Goal: Communication & Community: Answer question/provide support

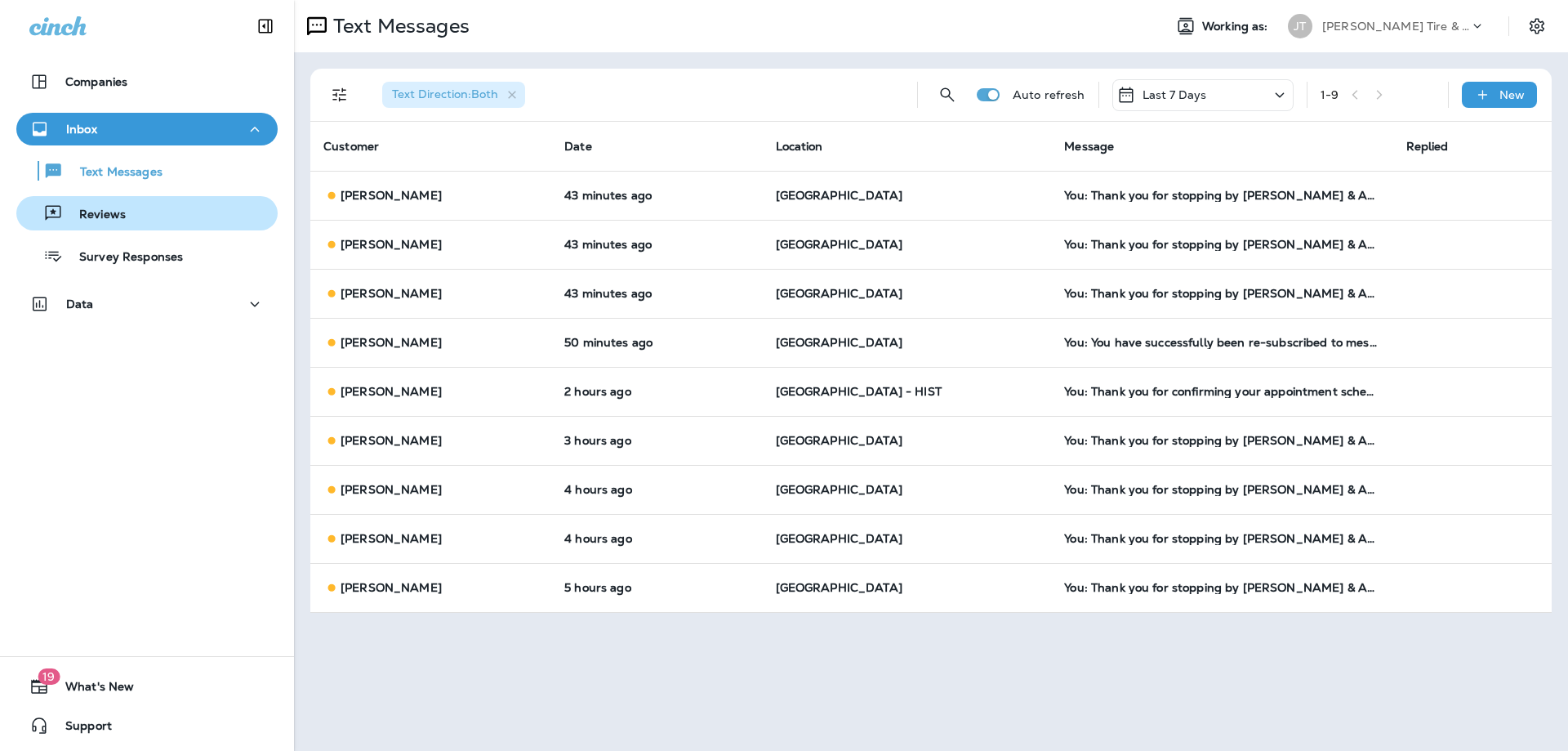
click at [156, 212] on div "Reviews" at bounding box center [147, 213] width 248 height 24
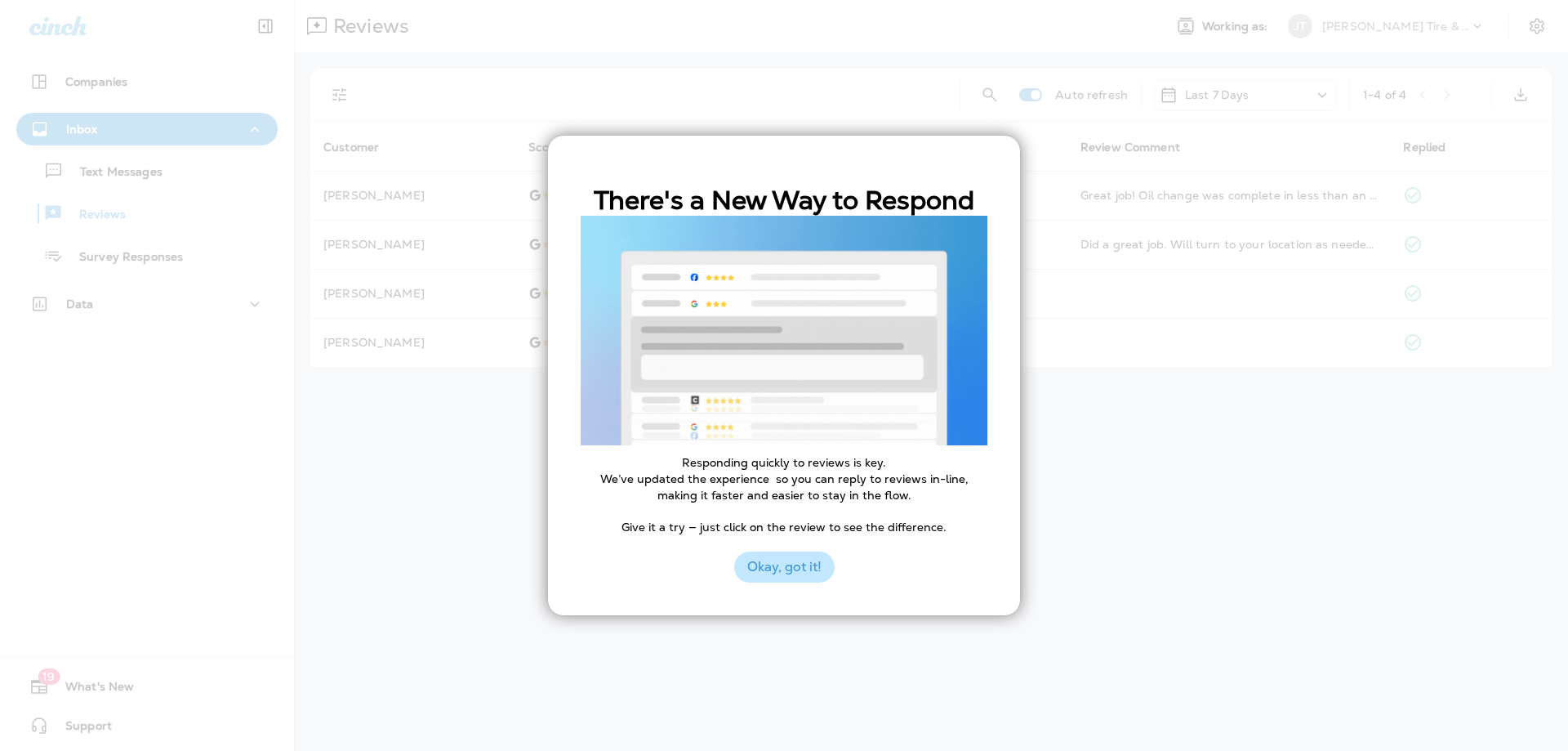
click at [801, 553] on button "Okay, got it!" at bounding box center [784, 567] width 100 height 31
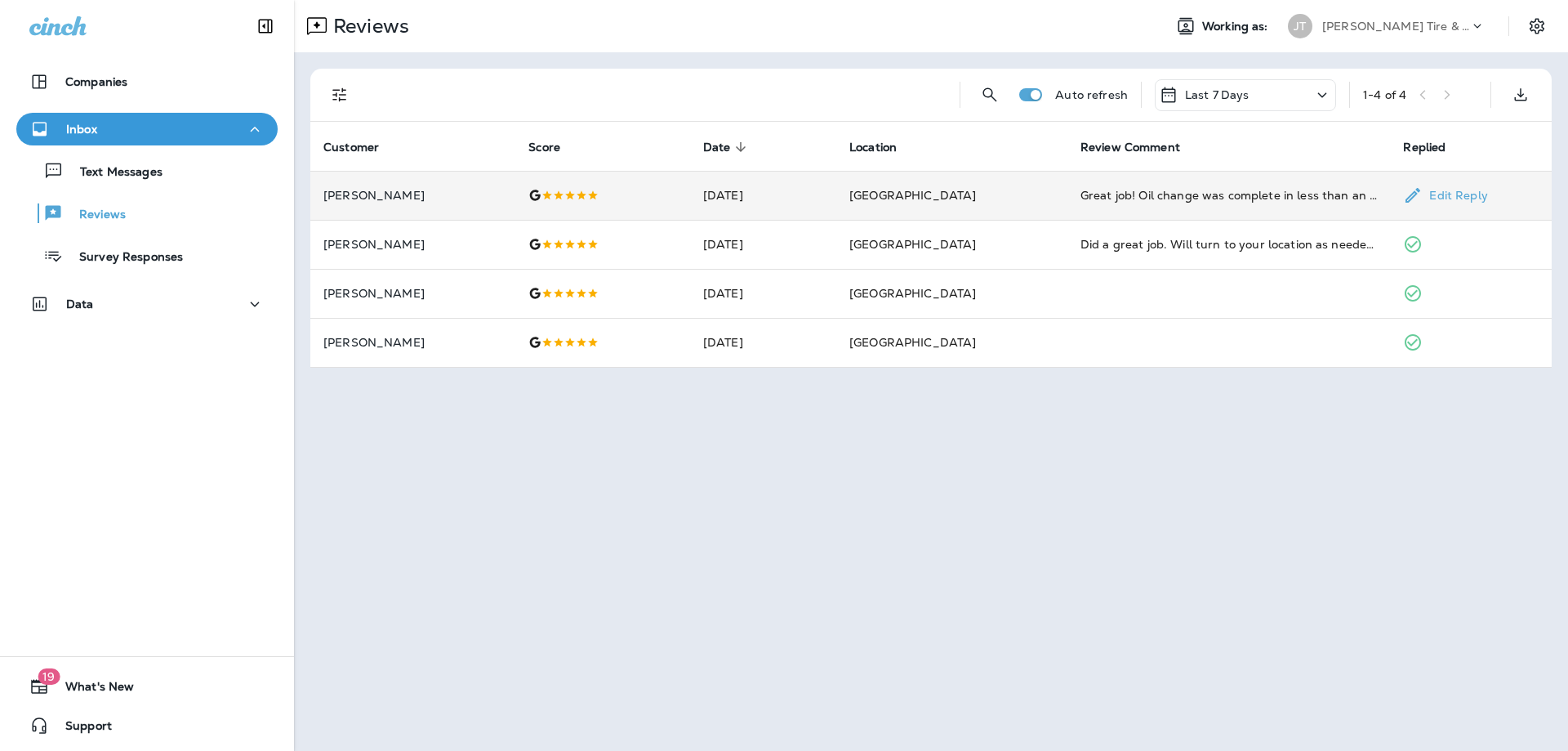
click at [1017, 187] on td "[GEOGRAPHIC_DATA]" at bounding box center [952, 195] width 232 height 49
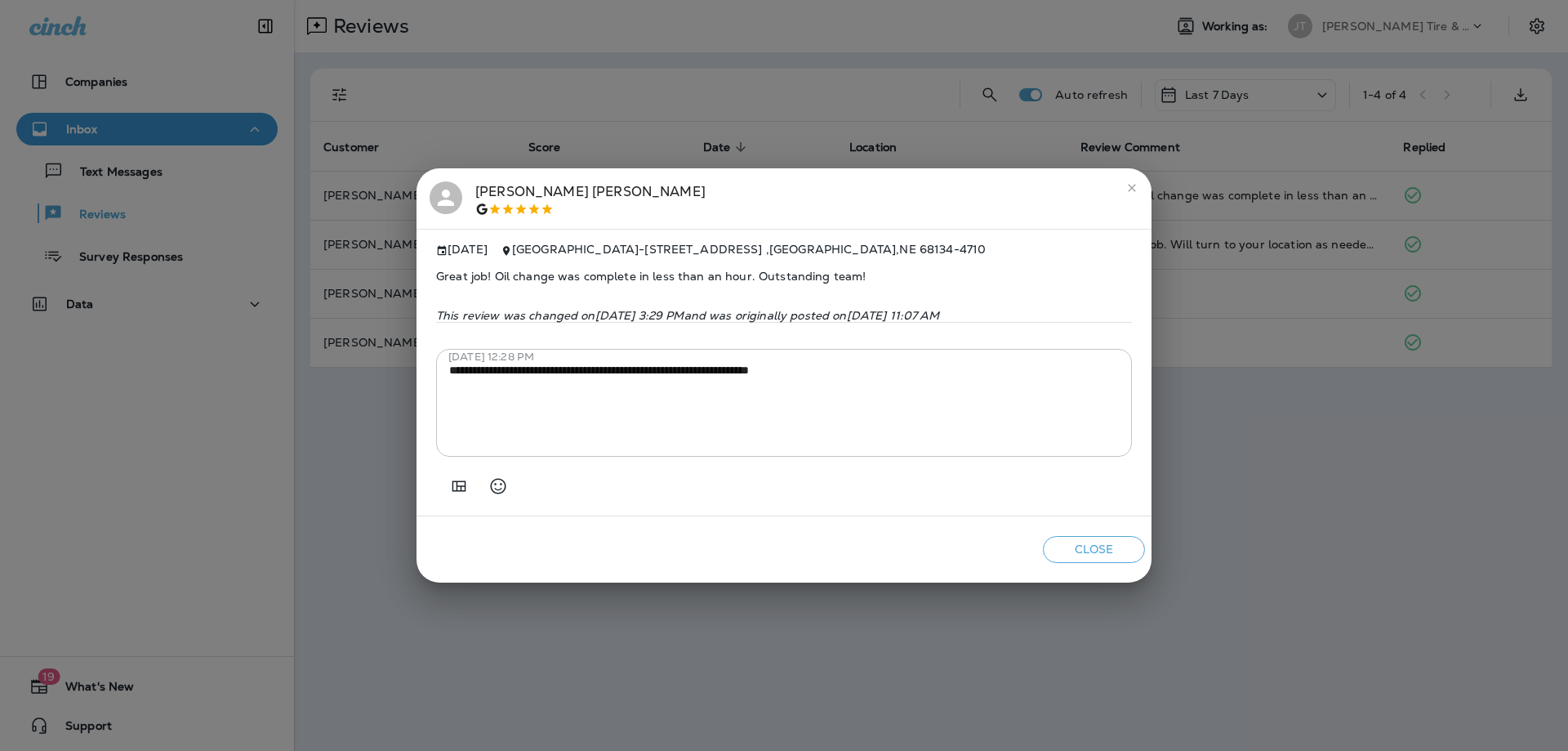
click at [1134, 181] on icon "close" at bounding box center [1131, 187] width 13 height 13
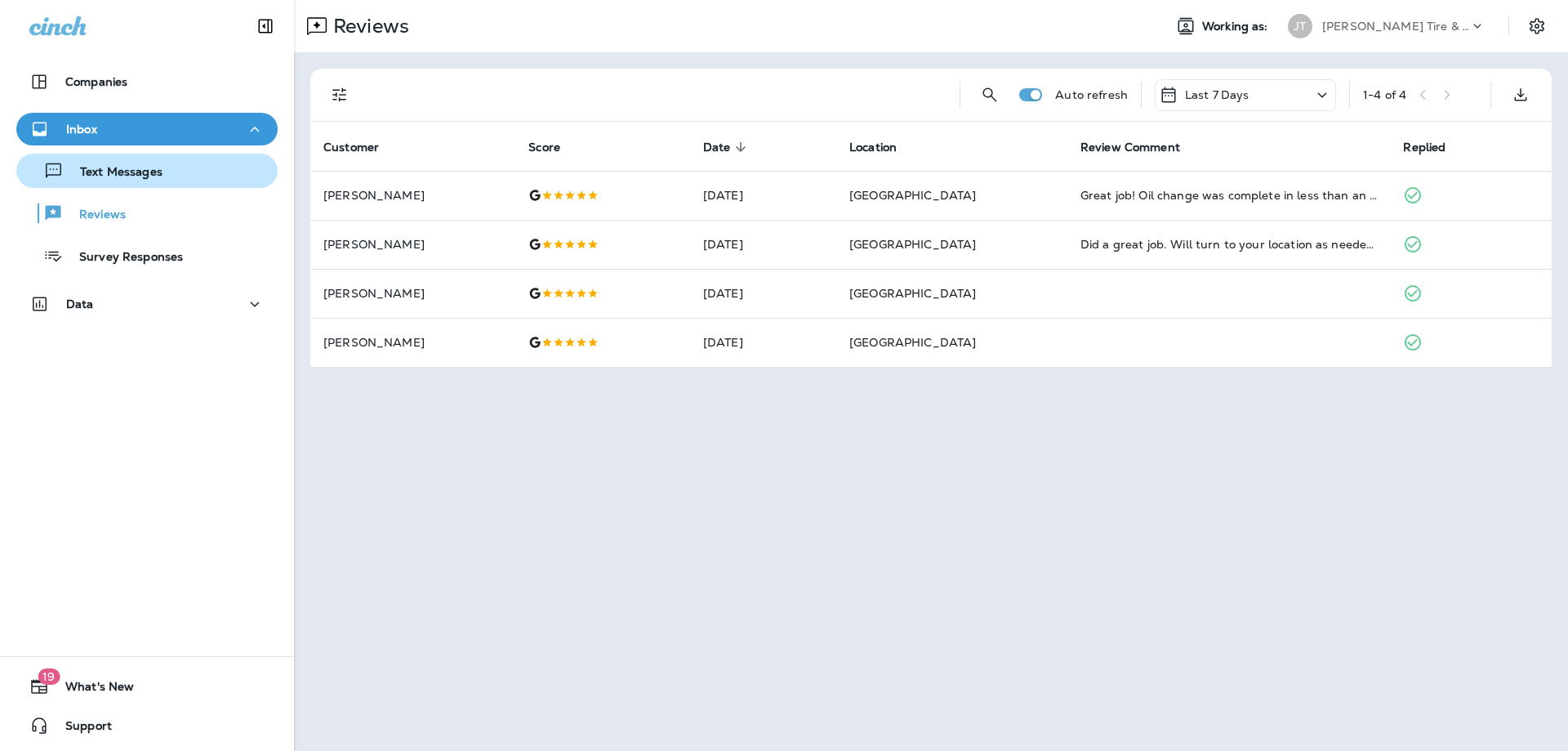
click at [151, 169] on p "Text Messages" at bounding box center [113, 173] width 99 height 16
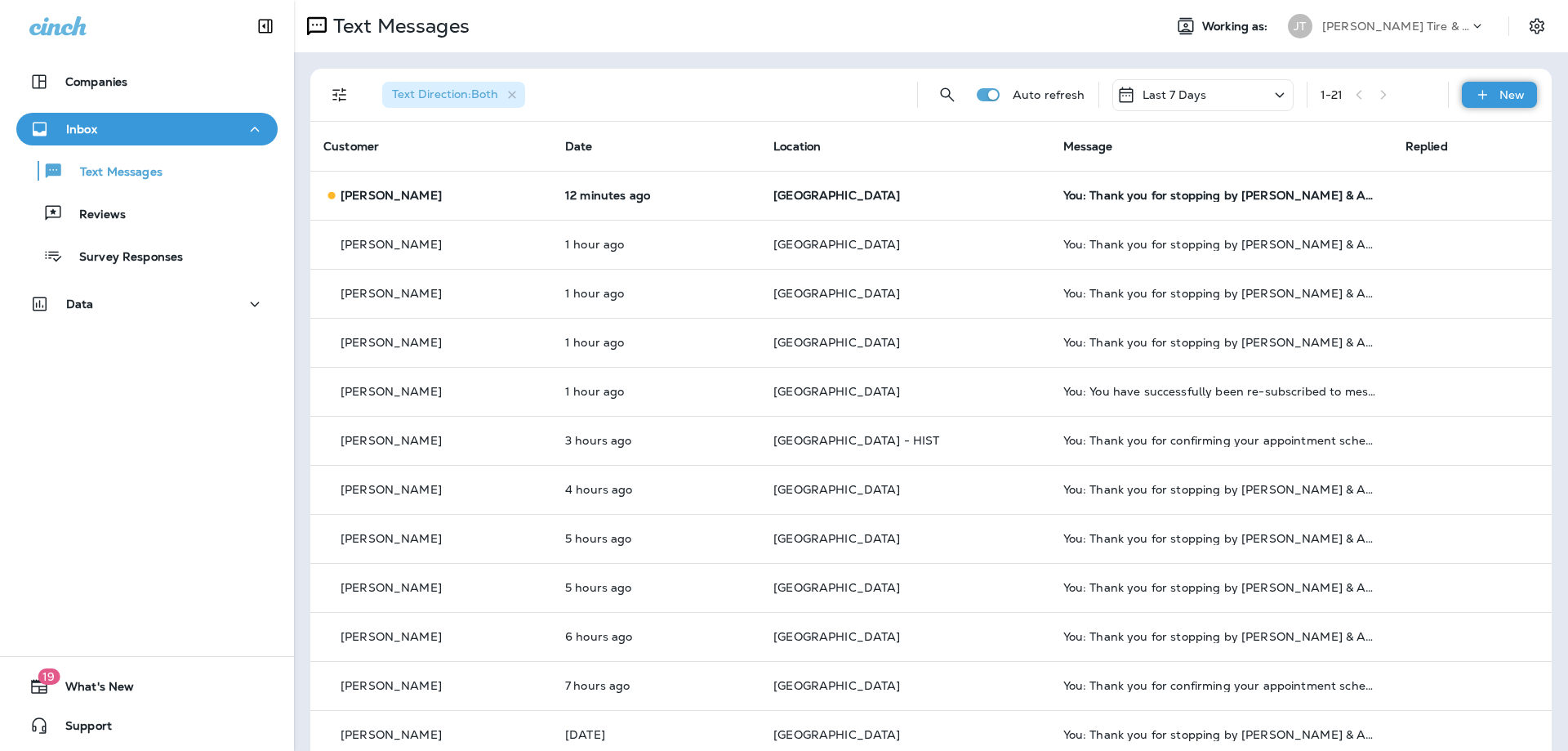
click at [1503, 97] on p "New" at bounding box center [1513, 94] width 25 height 13
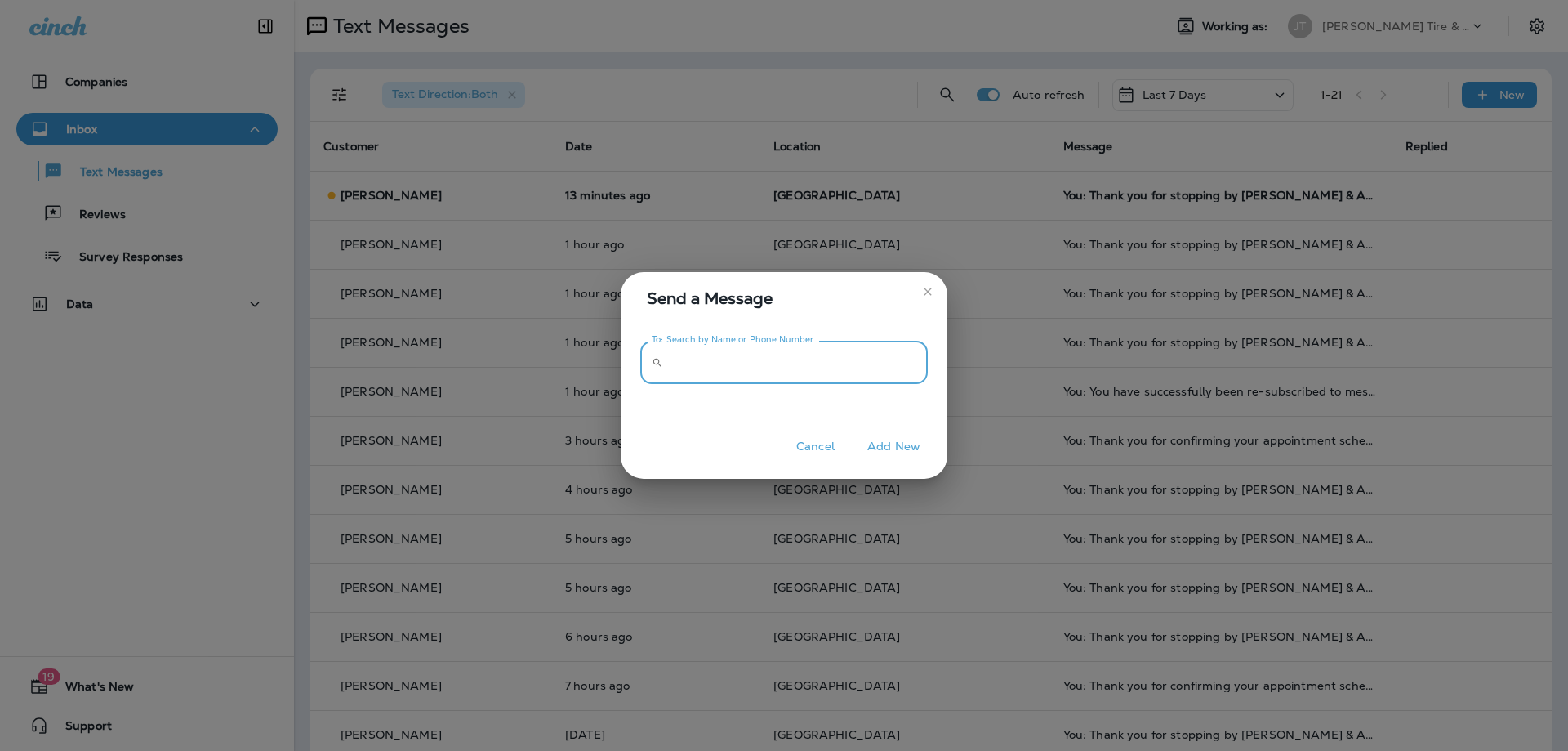
click at [778, 360] on input "To: Search by Name or Phone Number" at bounding box center [799, 362] width 258 height 44
type input "**********"
click at [899, 451] on button "Add New" at bounding box center [893, 447] width 69 height 25
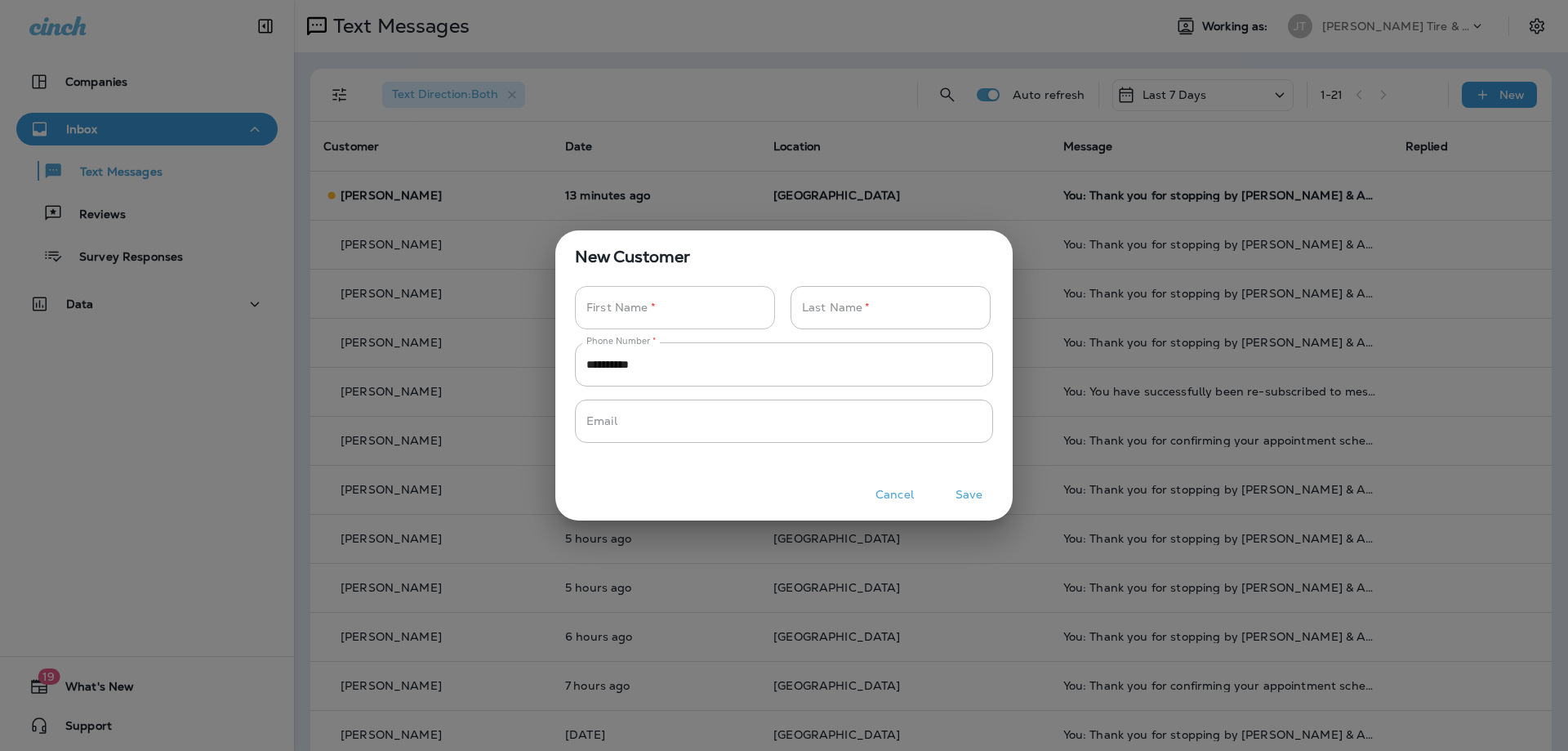
click at [704, 311] on input "Phone Number   *" at bounding box center [665, 307] width 182 height 44
type input "*****"
type input "*********"
click at [980, 502] on button "Save" at bounding box center [969, 494] width 61 height 25
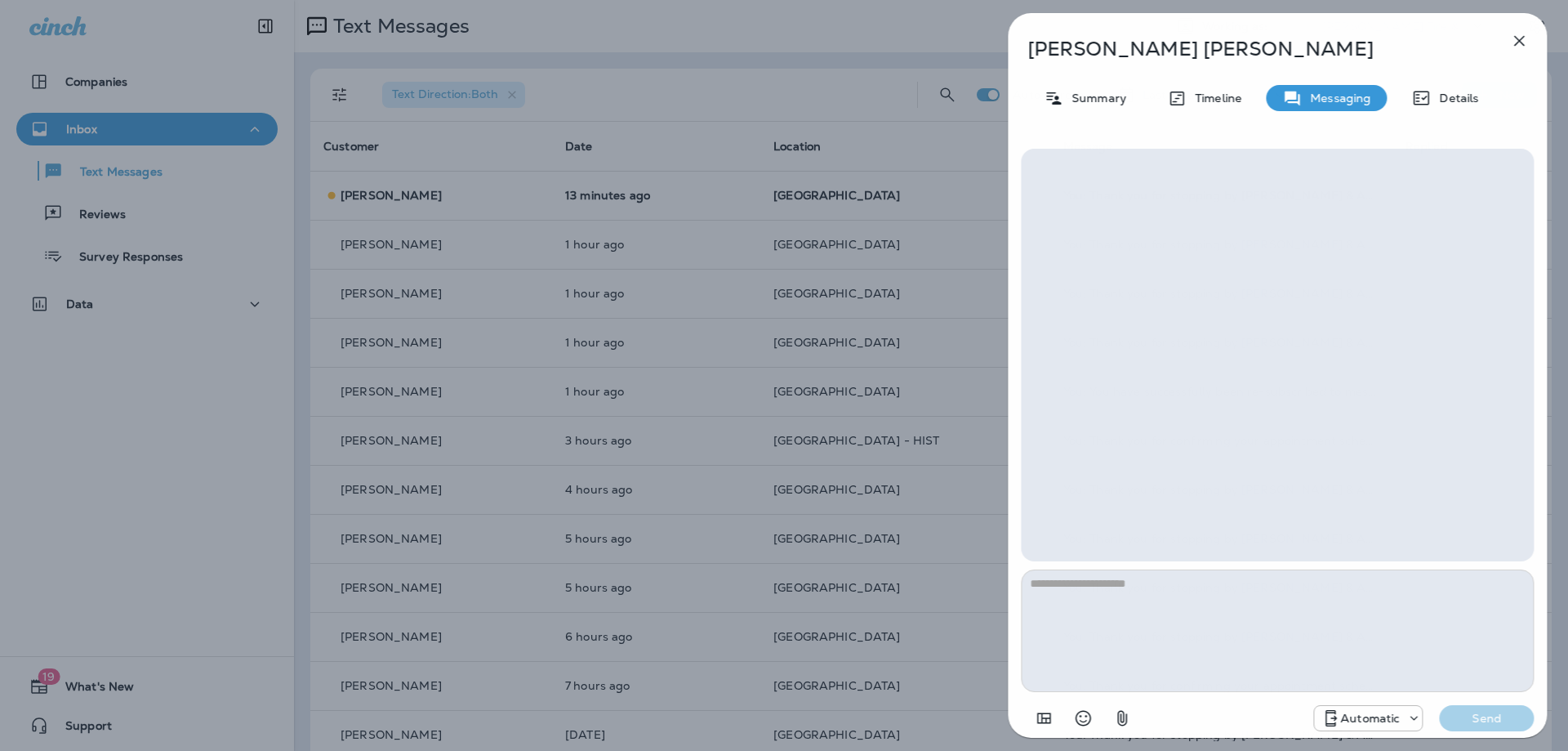
click at [1198, 615] on textarea at bounding box center [1277, 630] width 513 height 123
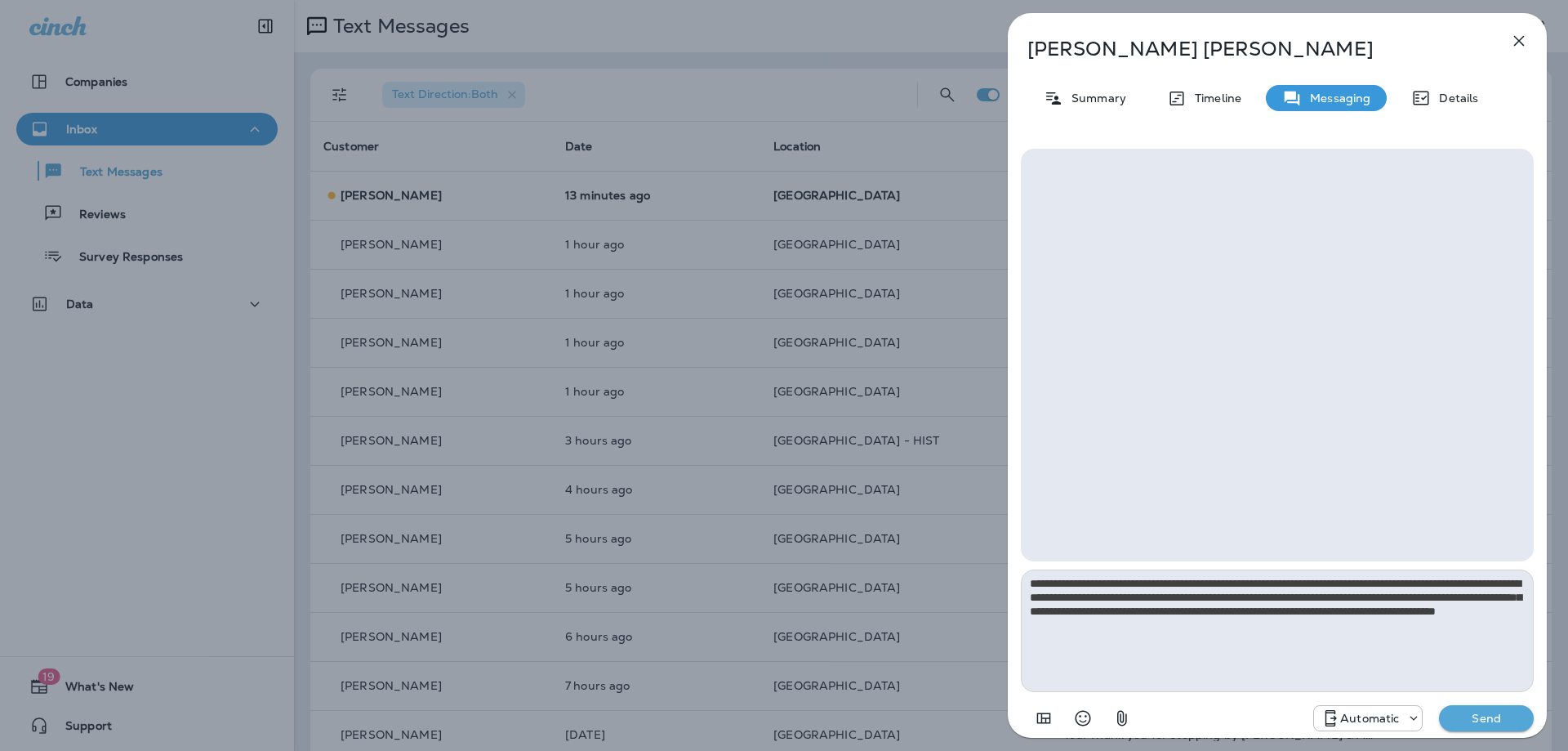
type textarea "**********"
click at [1370, 714] on p "Automatic" at bounding box center [1370, 717] width 58 height 13
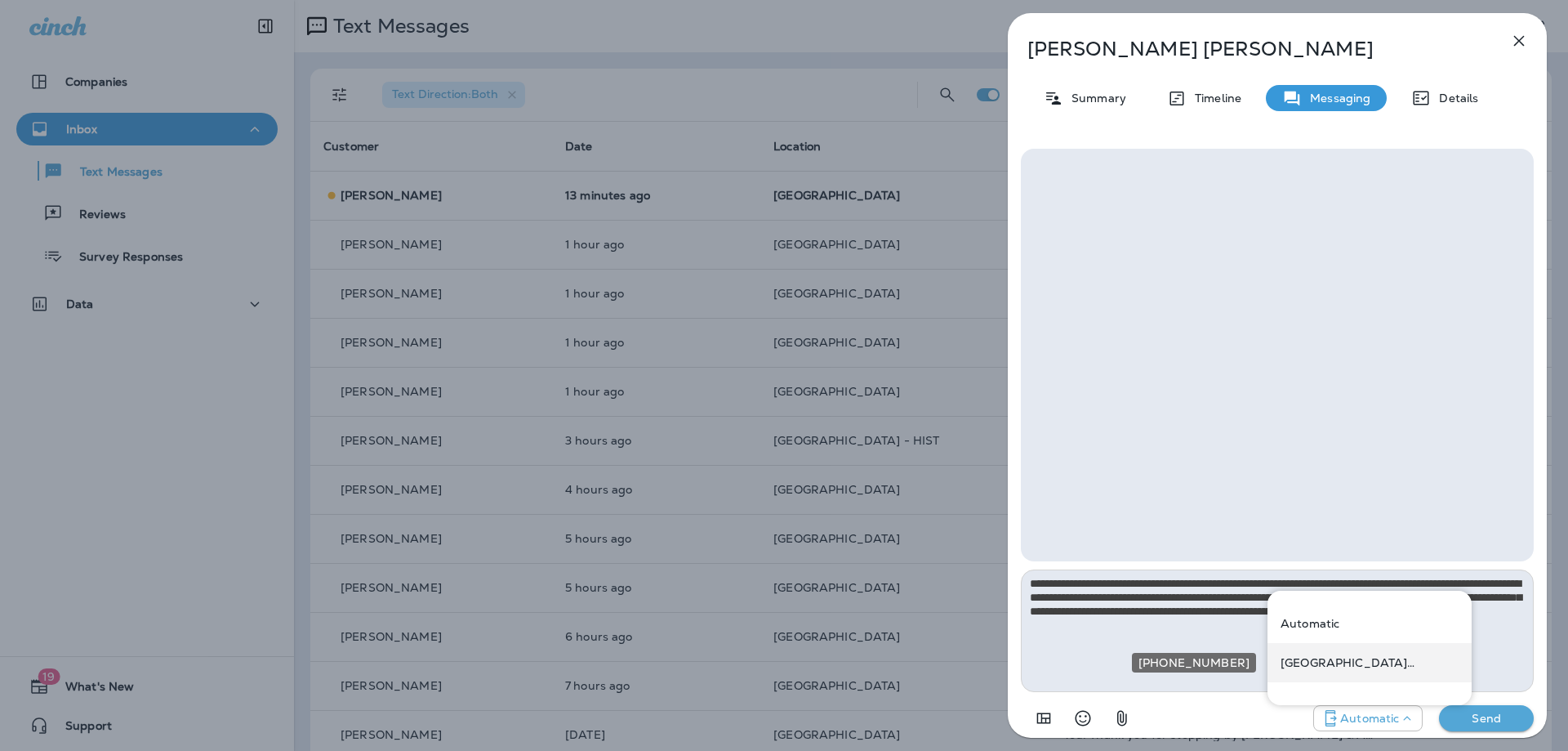
click at [1363, 667] on p "[GEOGRAPHIC_DATA] ([STREET_ADDRESS])" at bounding box center [1370, 662] width 178 height 13
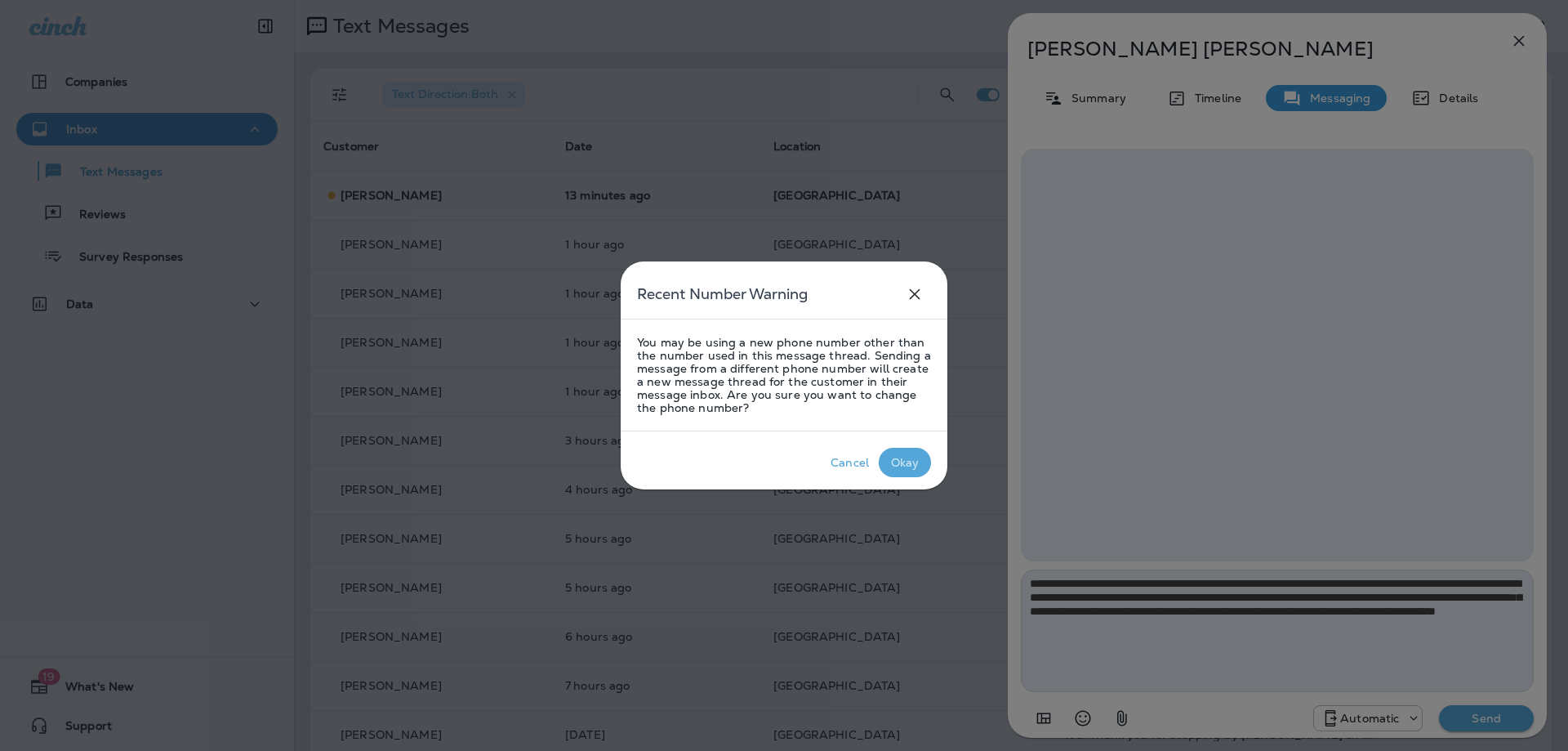
click at [914, 462] on div "Okay" at bounding box center [905, 462] width 28 height 13
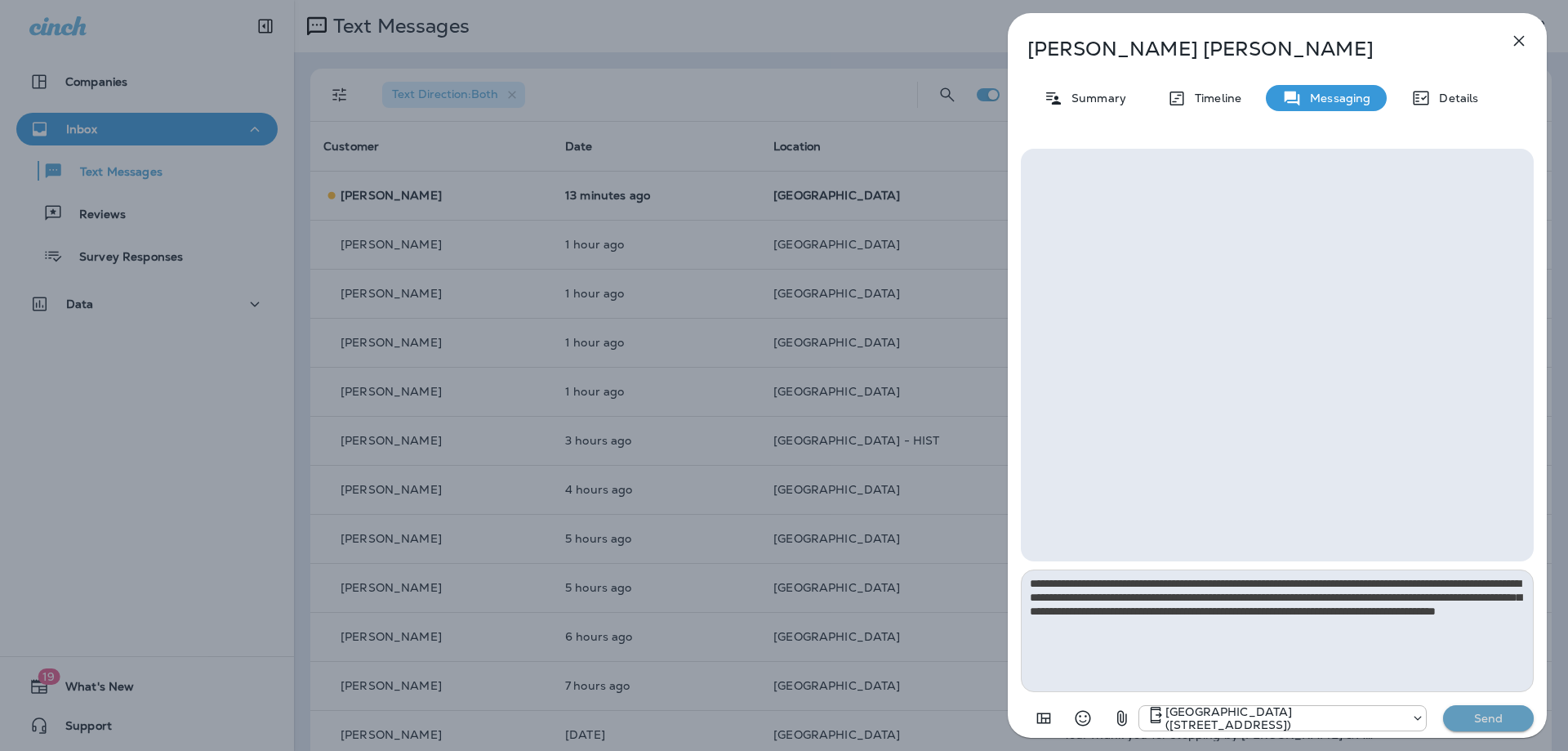
click at [1510, 723] on p "Send" at bounding box center [1489, 718] width 69 height 15
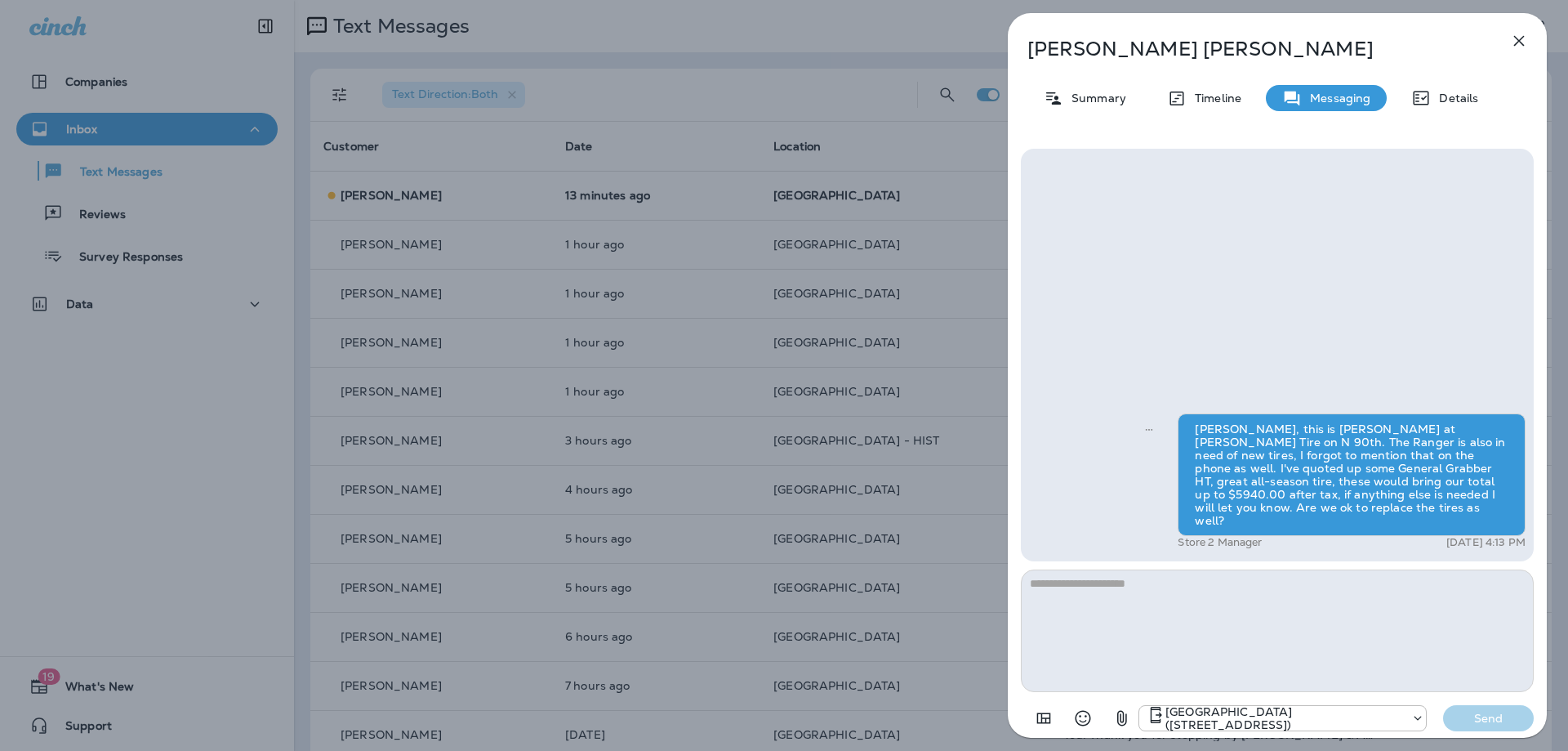
click at [1530, 36] on button "button" at bounding box center [1519, 41] width 33 height 33
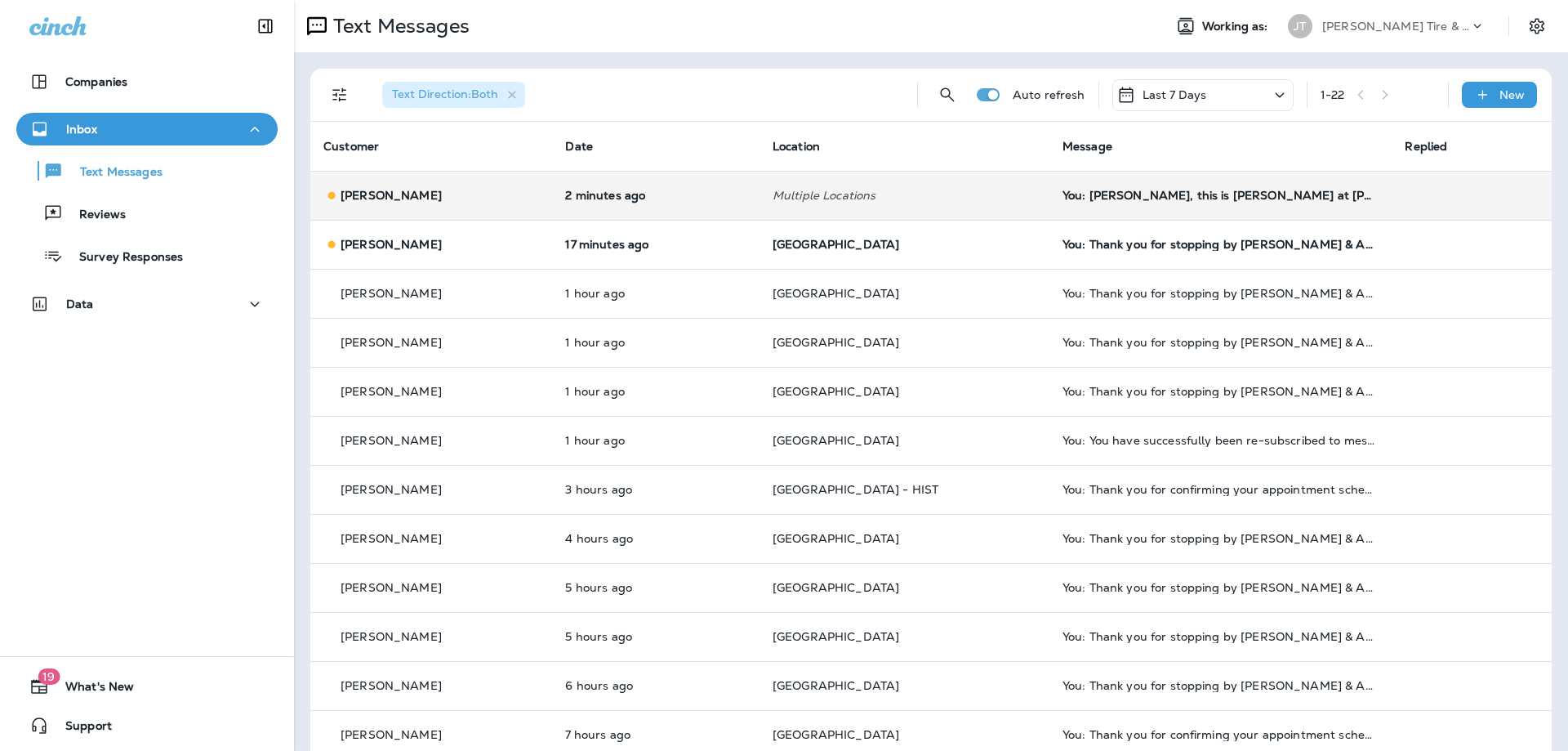
click at [503, 204] on td "[PERSON_NAME]" at bounding box center [431, 195] width 242 height 49
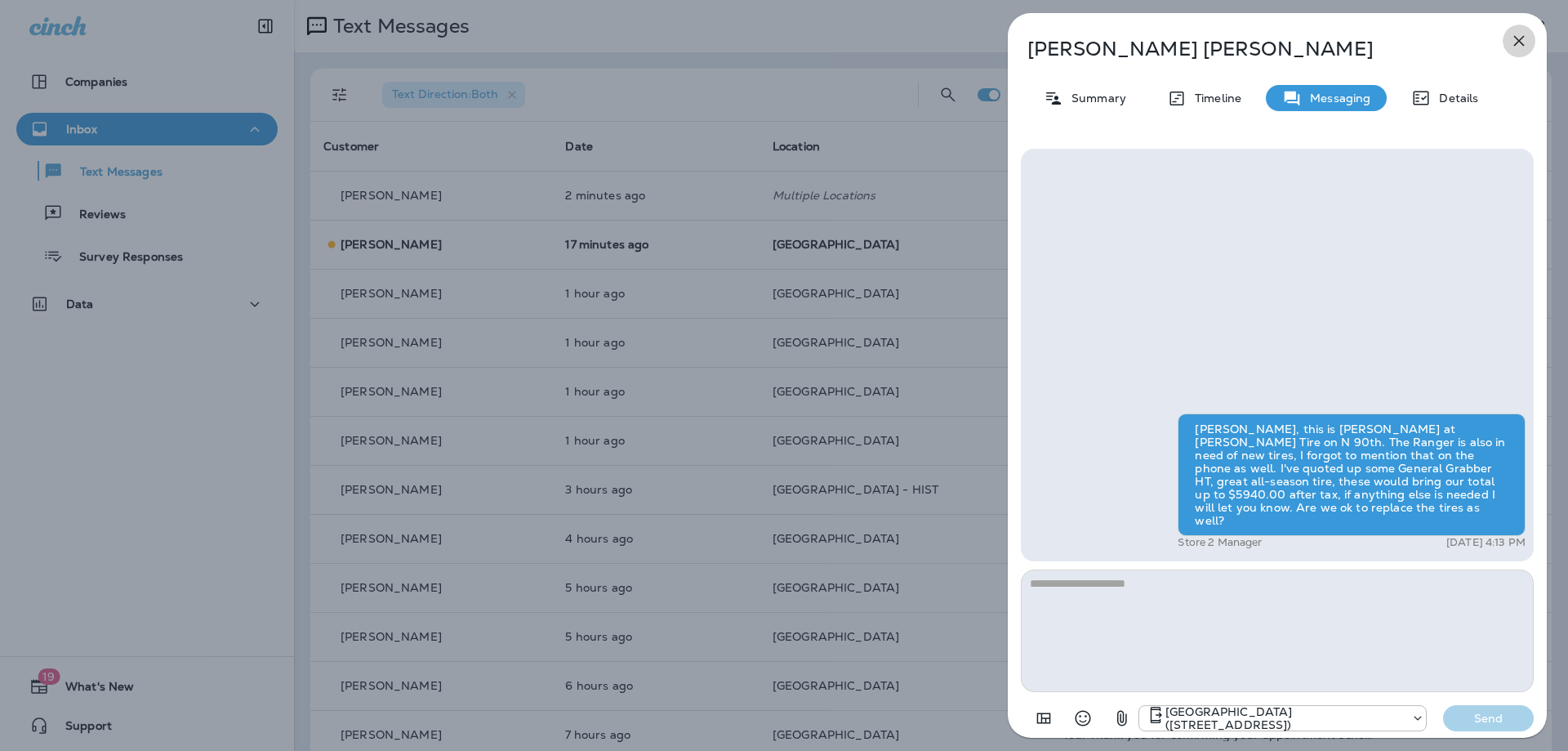
click at [1524, 44] on icon "button" at bounding box center [1519, 41] width 19 height 19
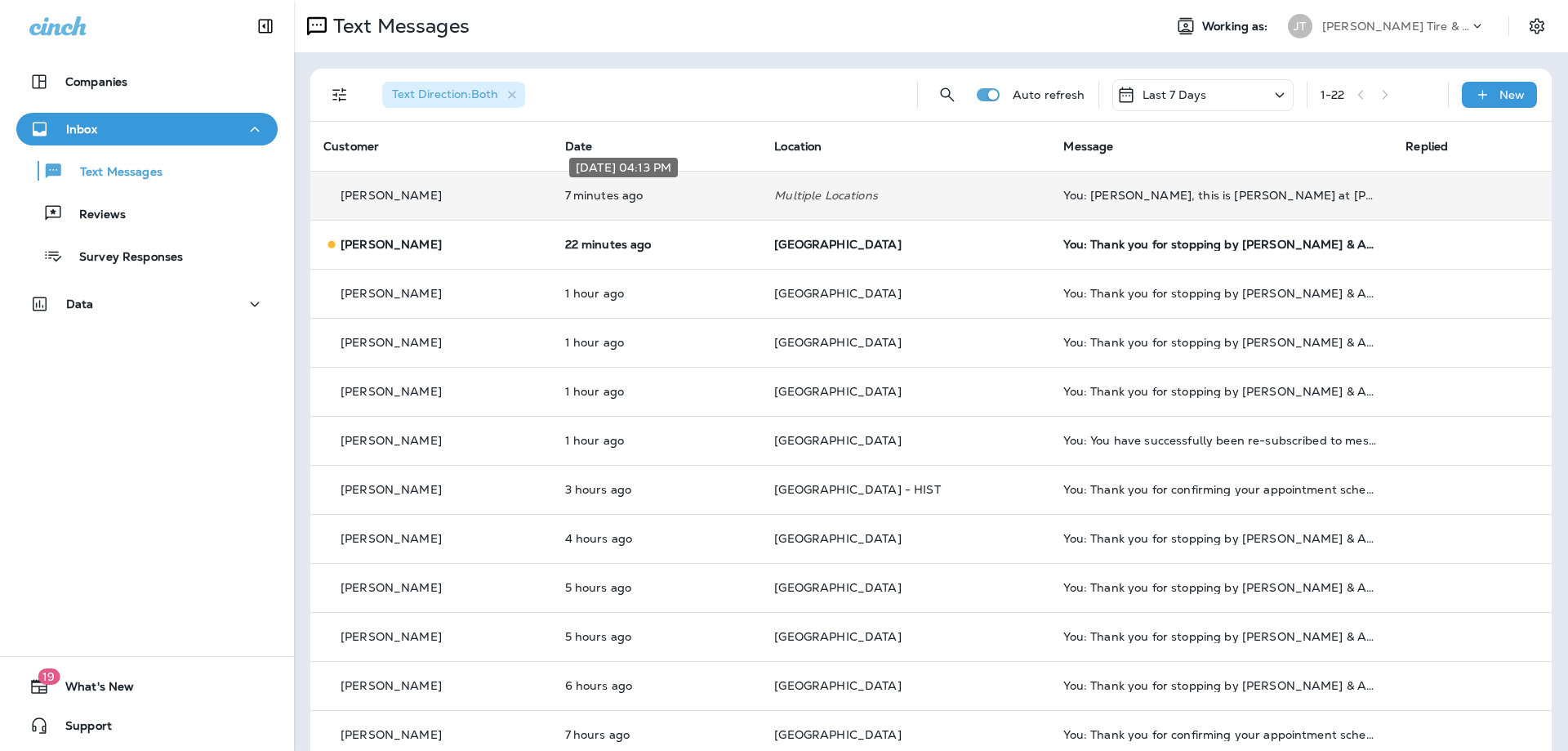
click at [749, 191] on p "7 minutes ago" at bounding box center [657, 195] width 184 height 13
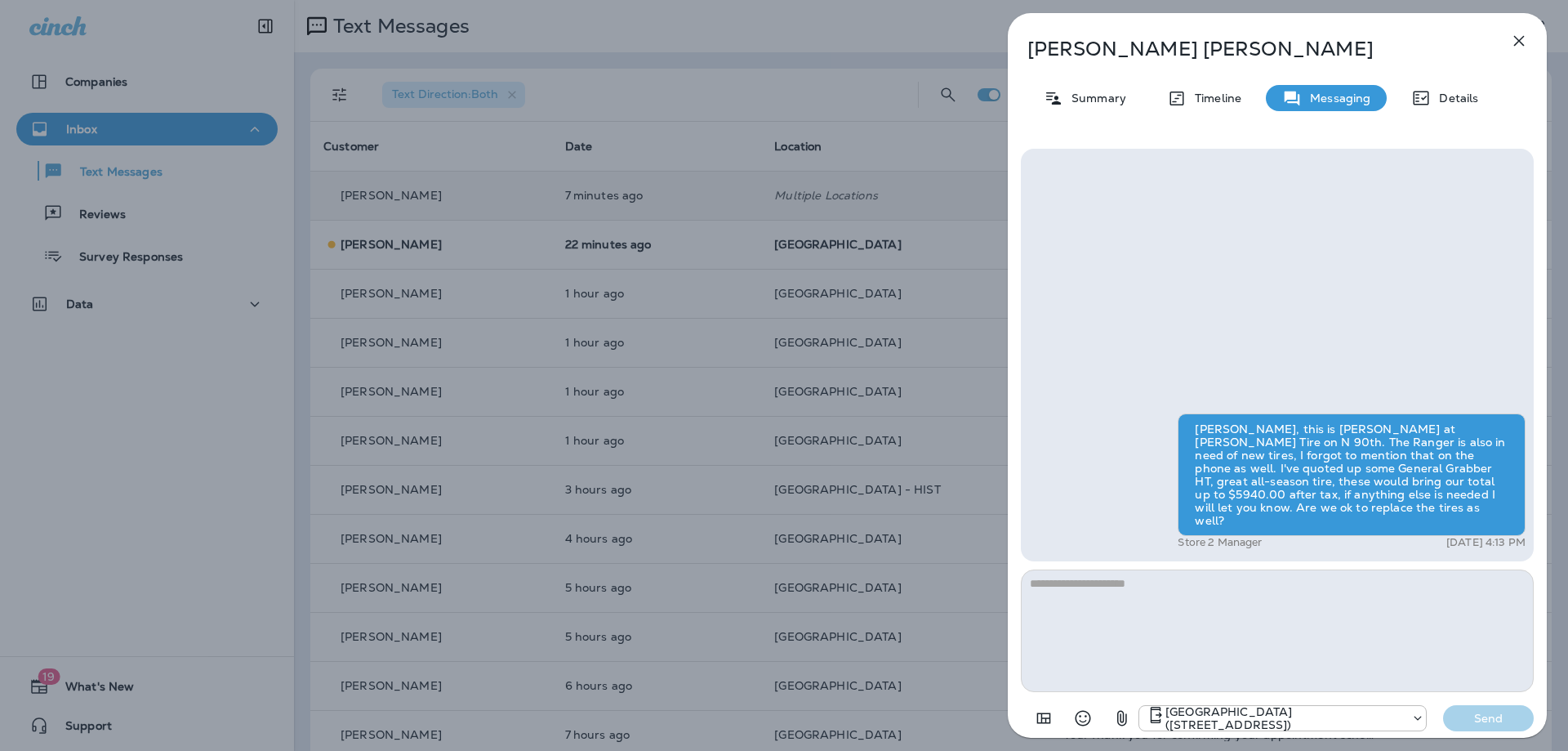
click at [1519, 42] on icon "button" at bounding box center [1519, 41] width 11 height 11
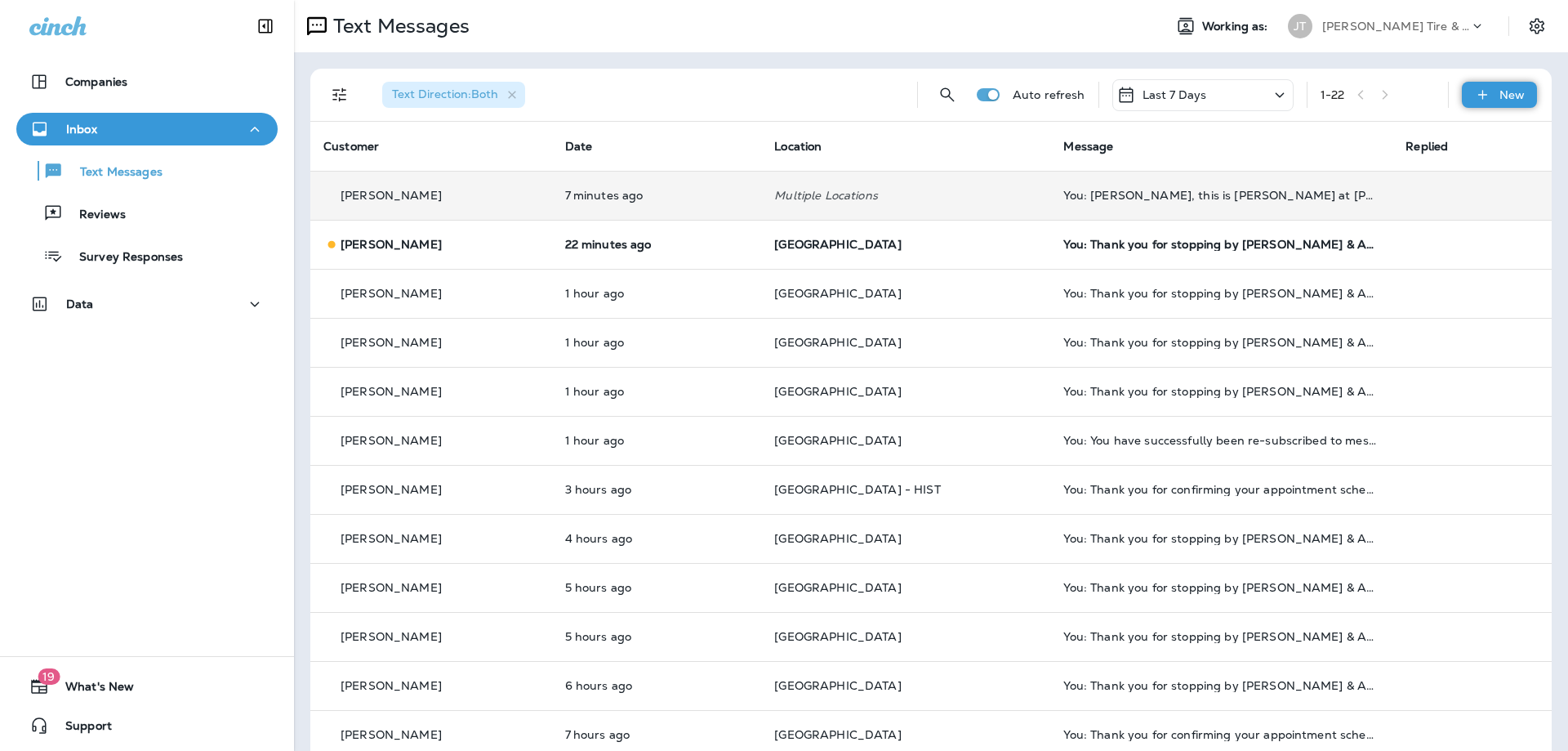
click at [1498, 95] on div "New" at bounding box center [1499, 94] width 75 height 26
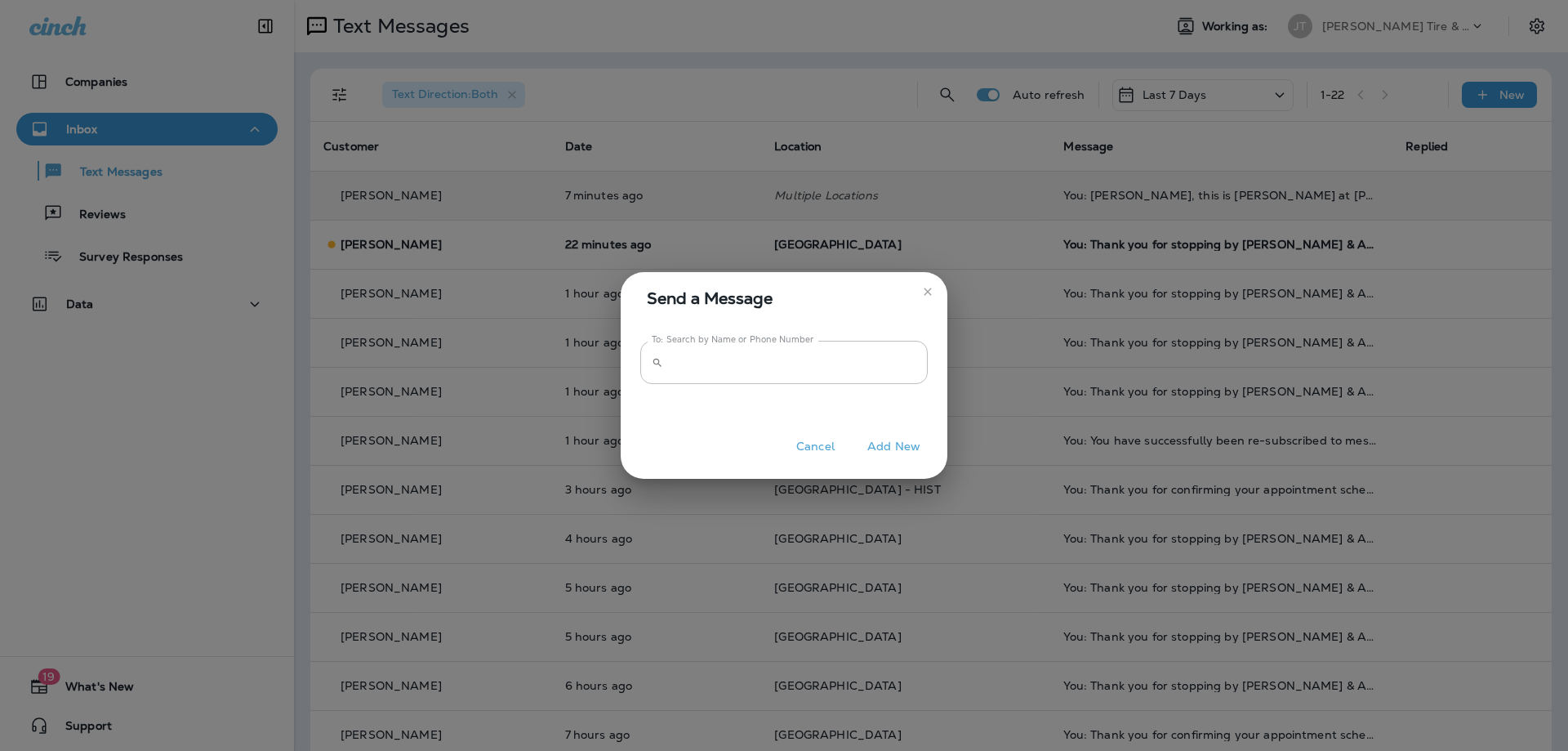
click at [836, 442] on button "Cancel" at bounding box center [815, 447] width 61 height 25
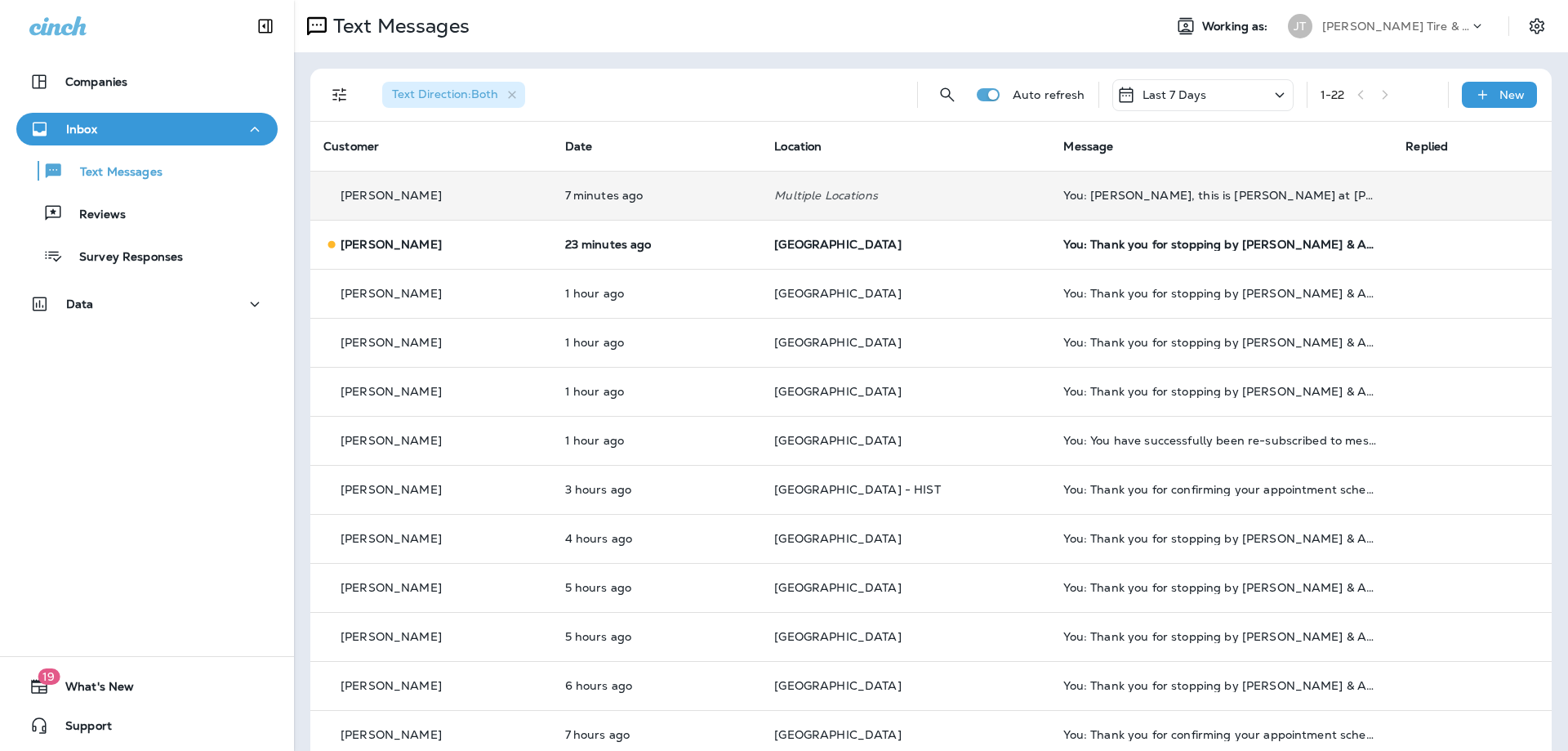
click at [1169, 188] on td "You: [PERSON_NAME], this is [PERSON_NAME] at [PERSON_NAME] Tire on N 90th. The …" at bounding box center [1222, 195] width 342 height 49
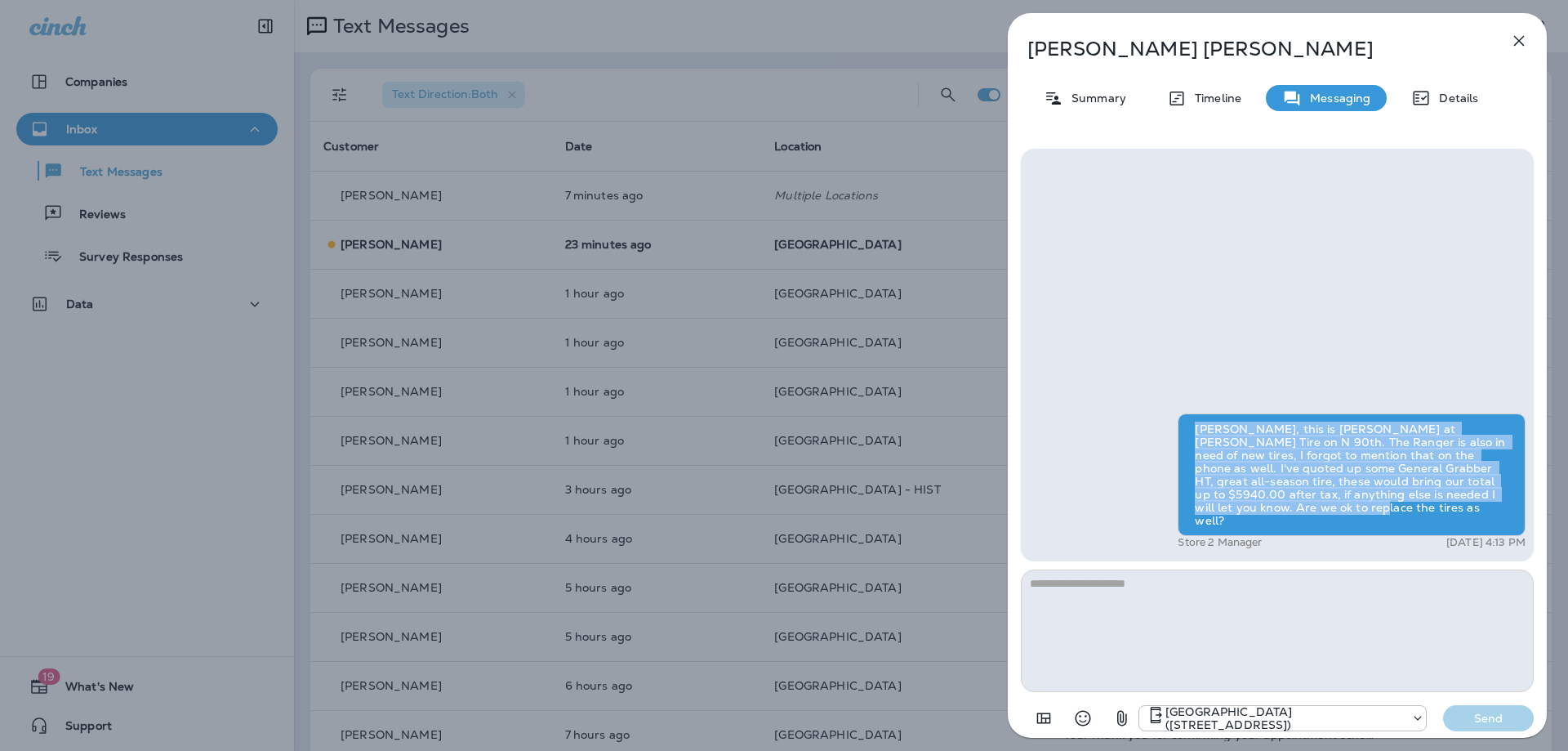
drag, startPoint x: 1249, startPoint y: 521, endPoint x: 1189, endPoint y: 435, distance: 104.9
click at [1189, 435] on div "[PERSON_NAME], this is [PERSON_NAME] at [PERSON_NAME] Tire on N 90th. The Range…" at bounding box center [1352, 475] width 348 height 123
copy div "[PERSON_NAME], this is [PERSON_NAME] at [PERSON_NAME] Tire on N 90th. The Range…"
click at [1511, 40] on icon "button" at bounding box center [1519, 41] width 19 height 19
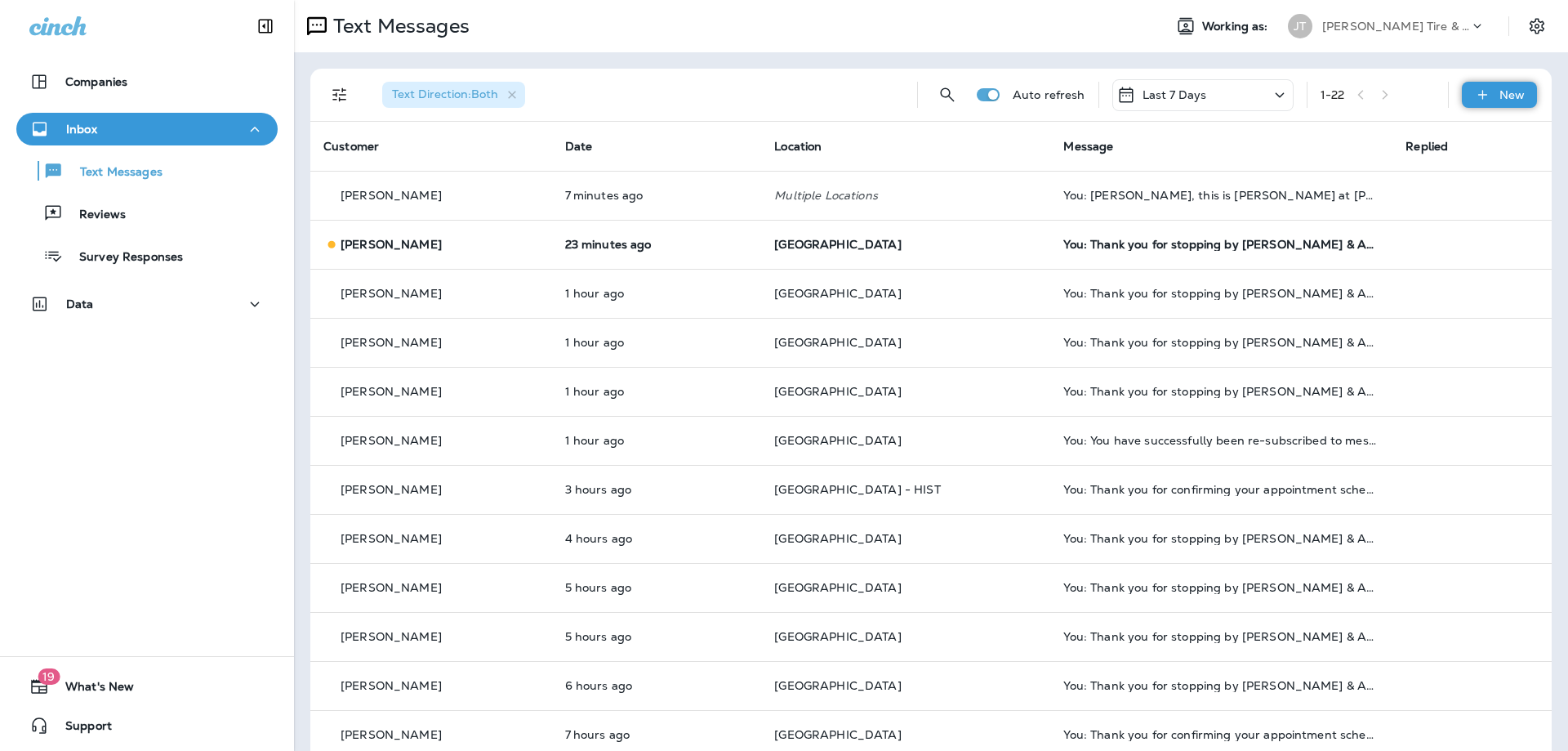
click at [1496, 89] on div "New" at bounding box center [1499, 94] width 75 height 26
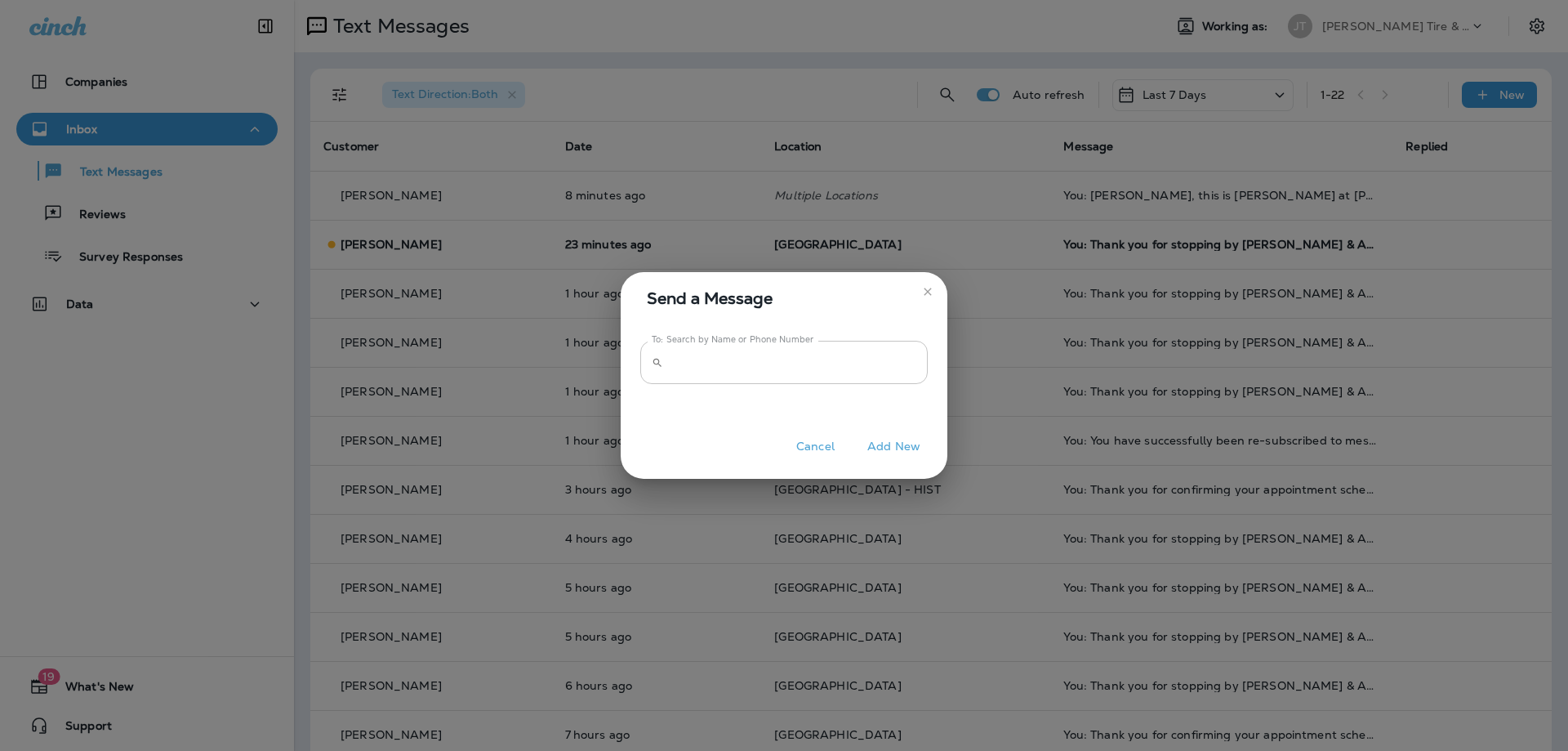
click at [833, 371] on input "To: Search by Name or Phone Number" at bounding box center [799, 362] width 258 height 44
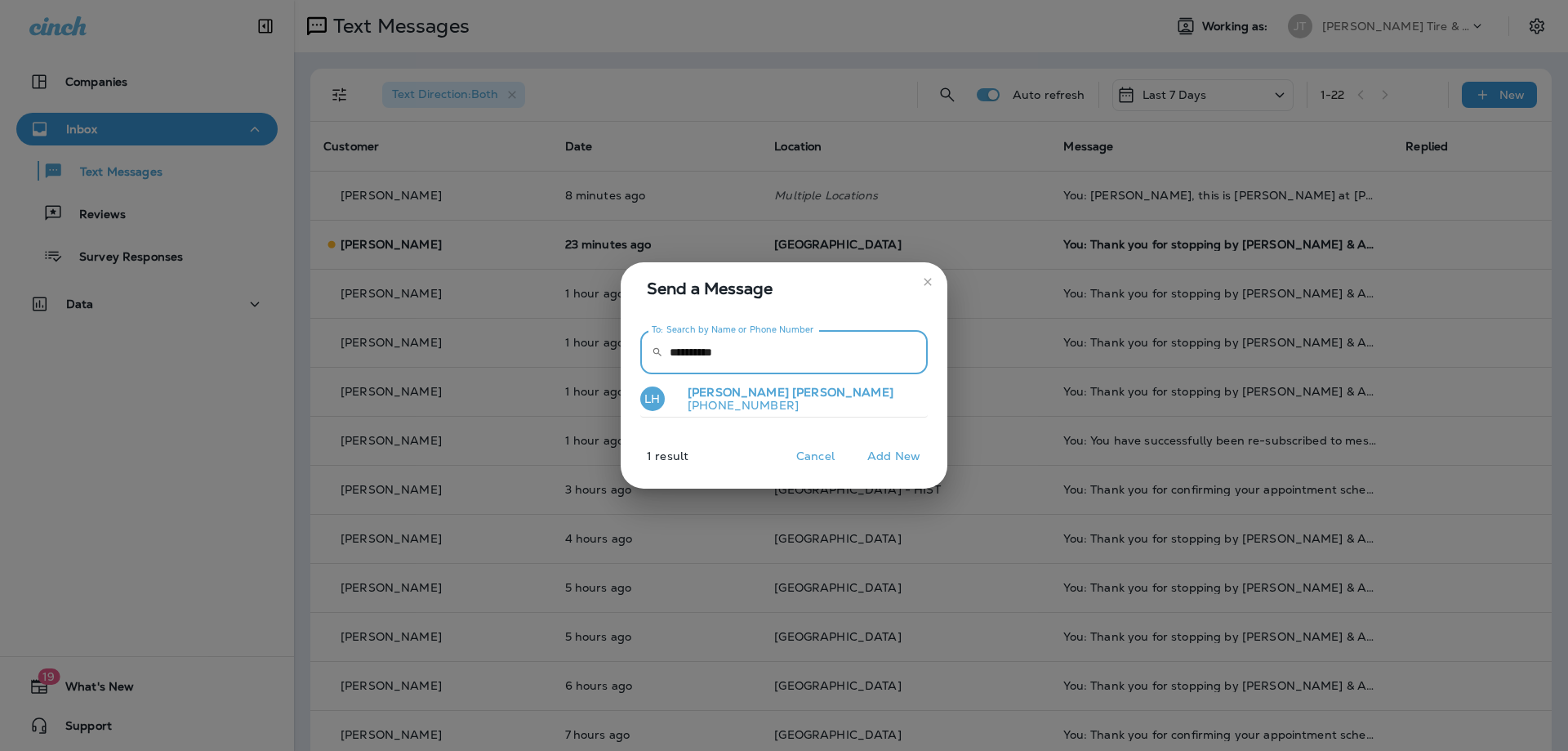
type input "**********"
click at [759, 399] on p "[PHONE_NUMBER]" at bounding box center [784, 405] width 219 height 13
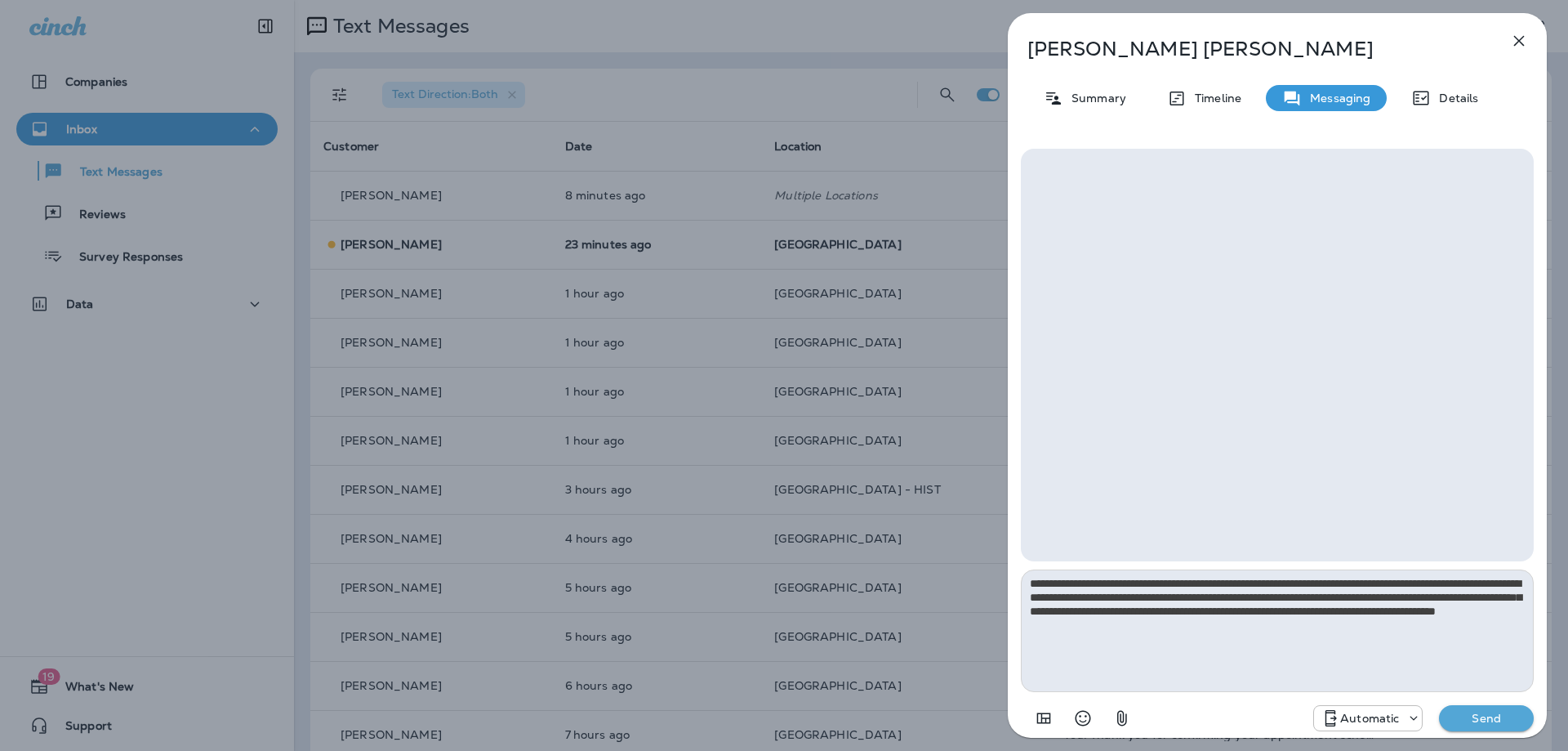
type textarea "**********"
click at [1399, 720] on p "Automatic" at bounding box center [1370, 717] width 58 height 13
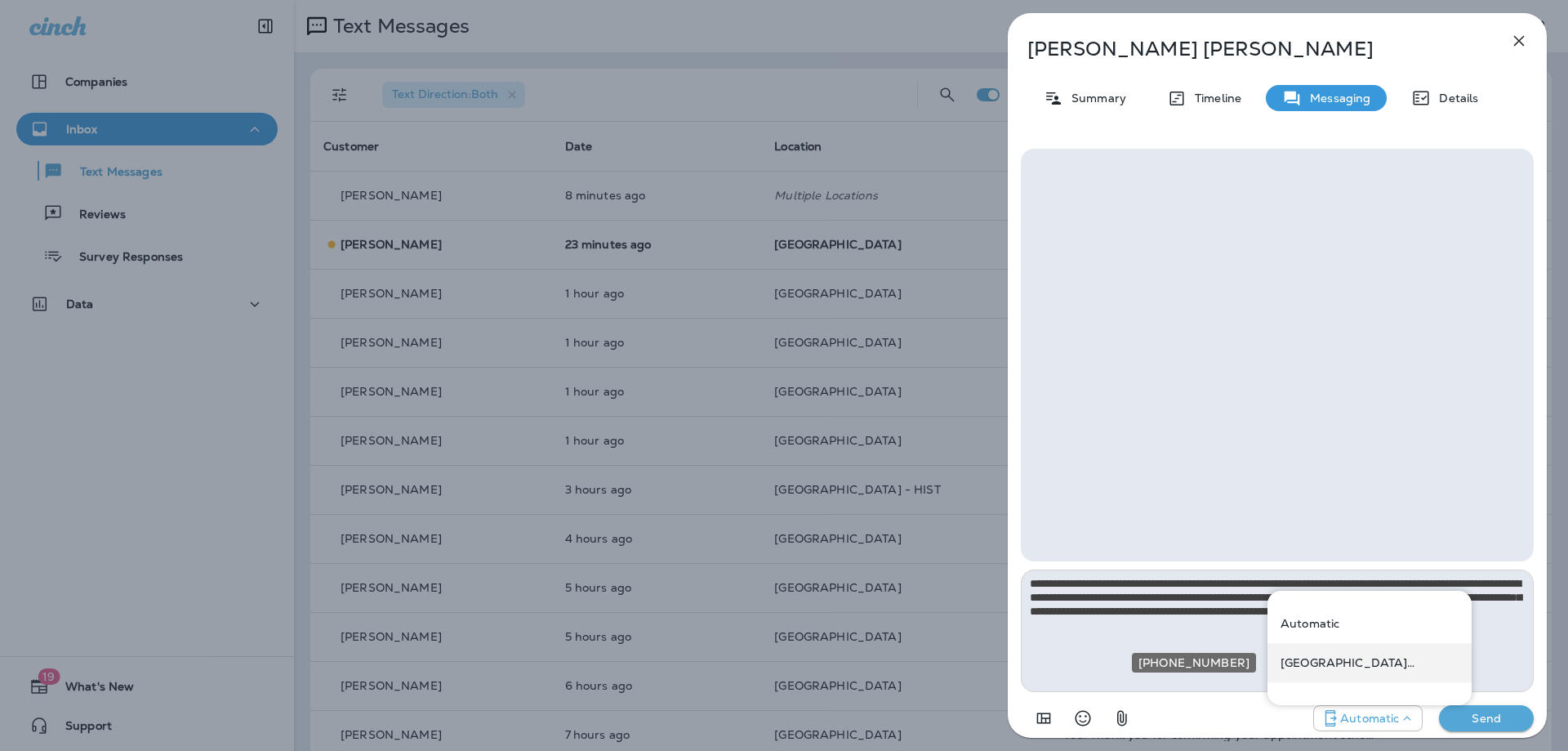
click at [1372, 669] on div "[GEOGRAPHIC_DATA] ([STREET_ADDRESS])" at bounding box center [1370, 662] width 204 height 39
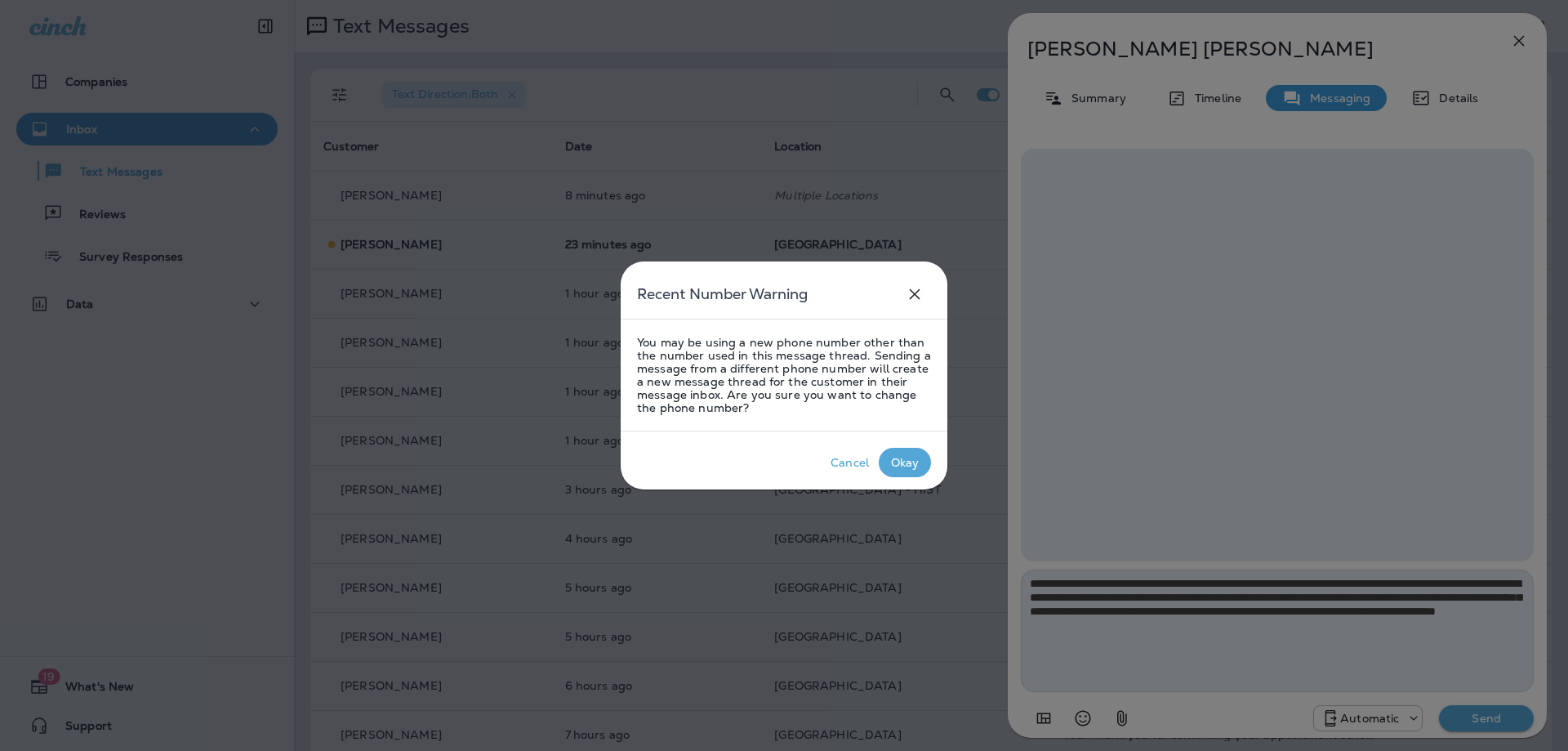
click at [905, 459] on div "Okay" at bounding box center [905, 462] width 28 height 13
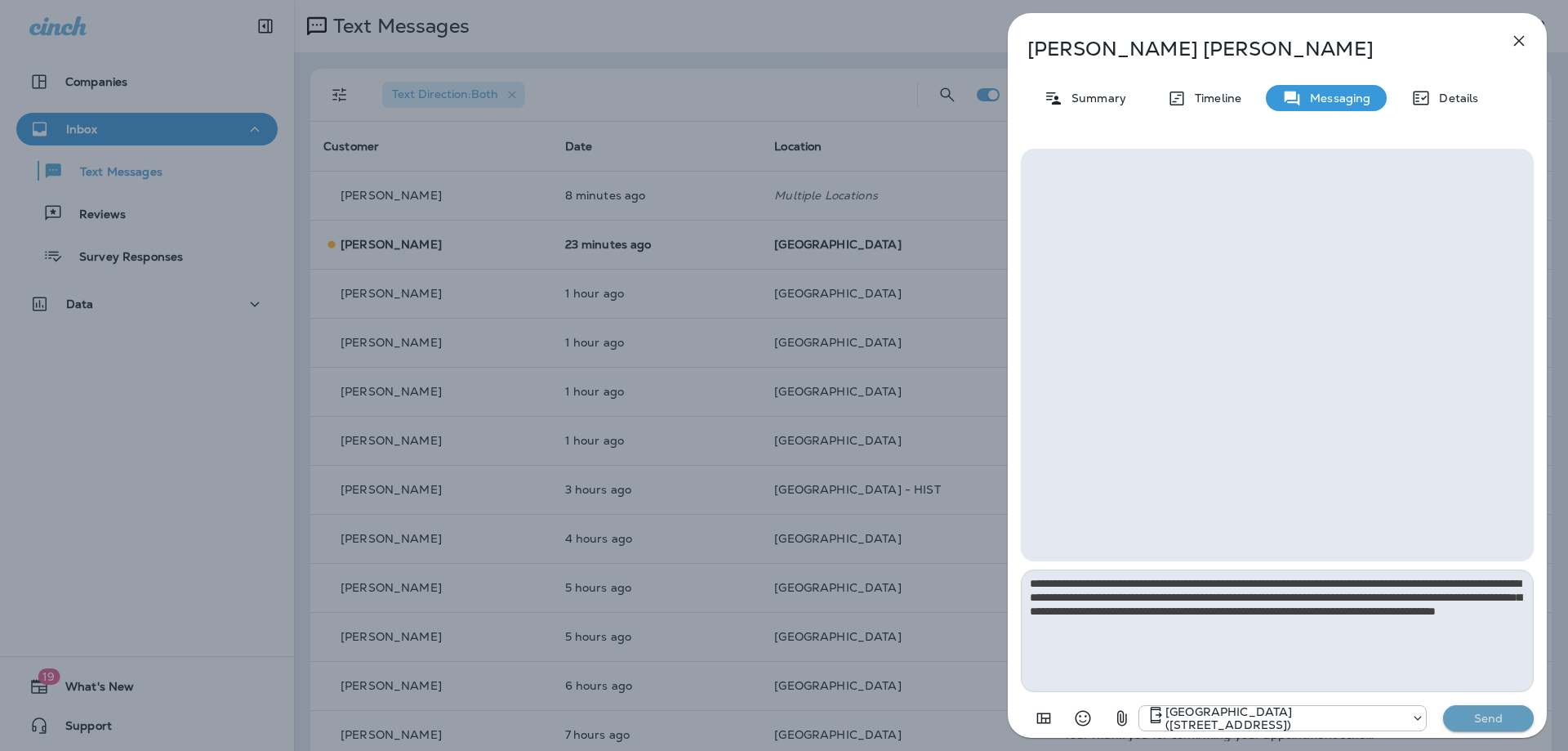
click at [1493, 710] on button "Send" at bounding box center [1488, 718] width 90 height 26
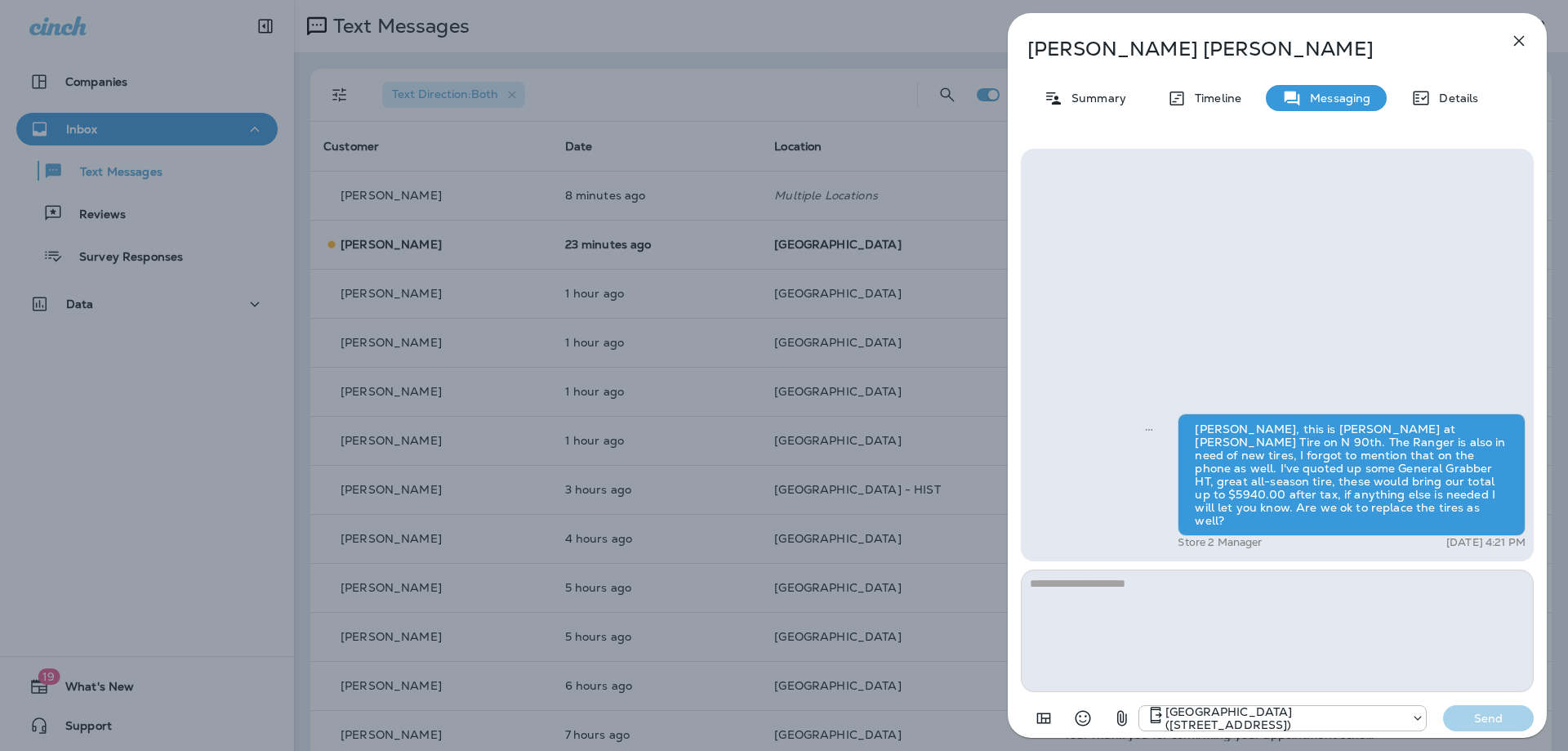
click at [1515, 39] on icon "button" at bounding box center [1519, 41] width 19 height 19
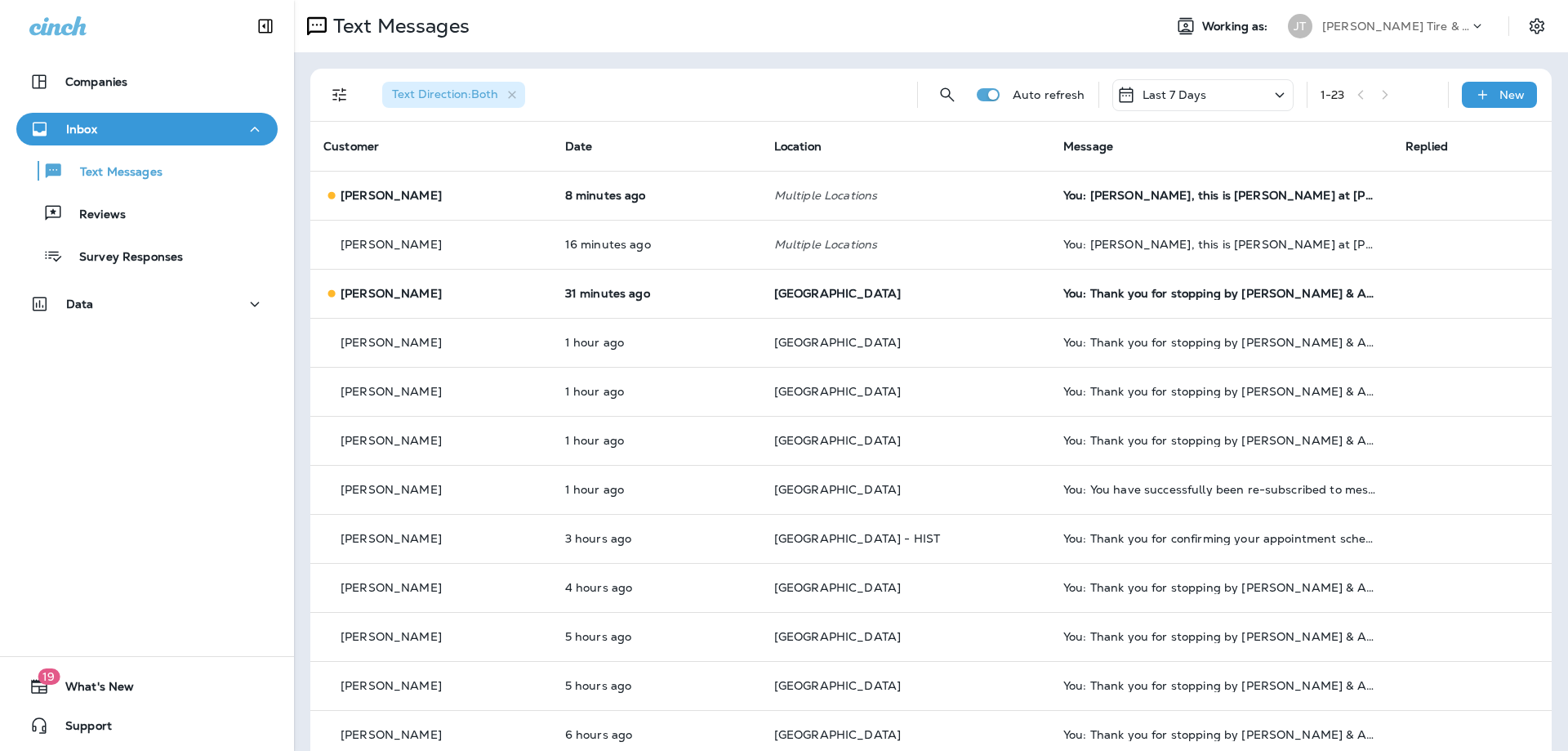
click at [716, 206] on td "8 minutes ago" at bounding box center [657, 195] width 209 height 49
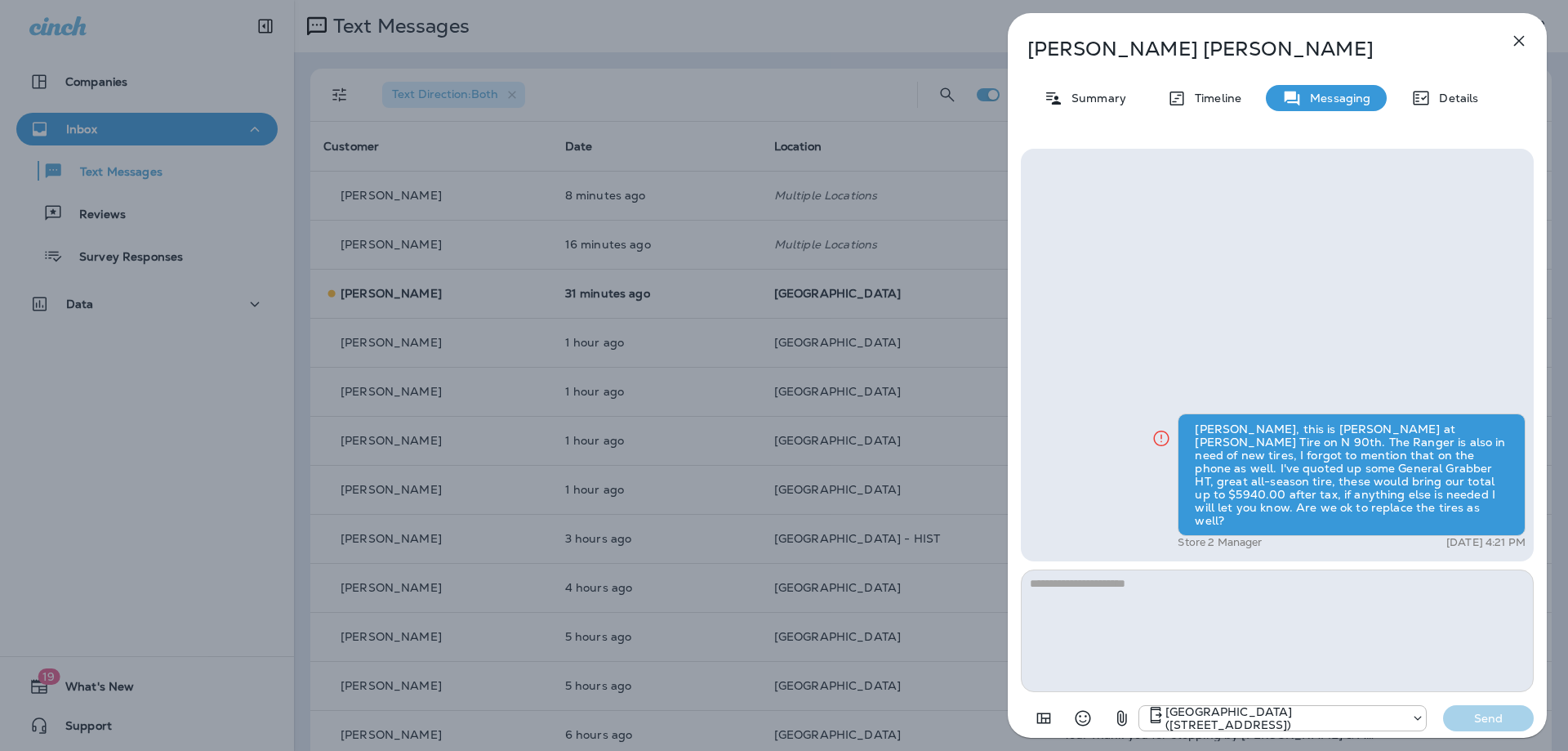
click at [1522, 33] on icon "button" at bounding box center [1519, 41] width 19 height 19
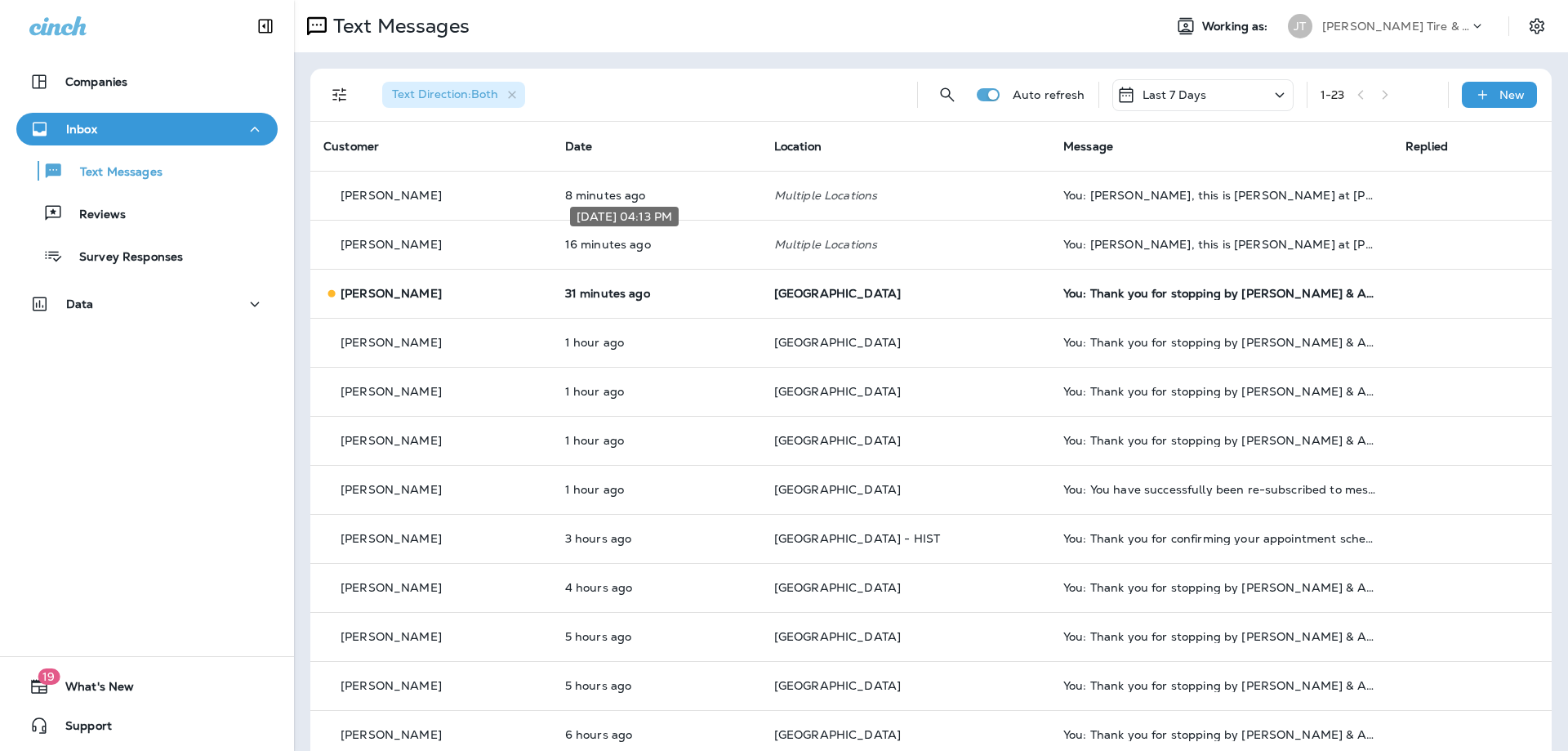
click at [724, 247] on p "16 minutes ago" at bounding box center [657, 243] width 183 height 13
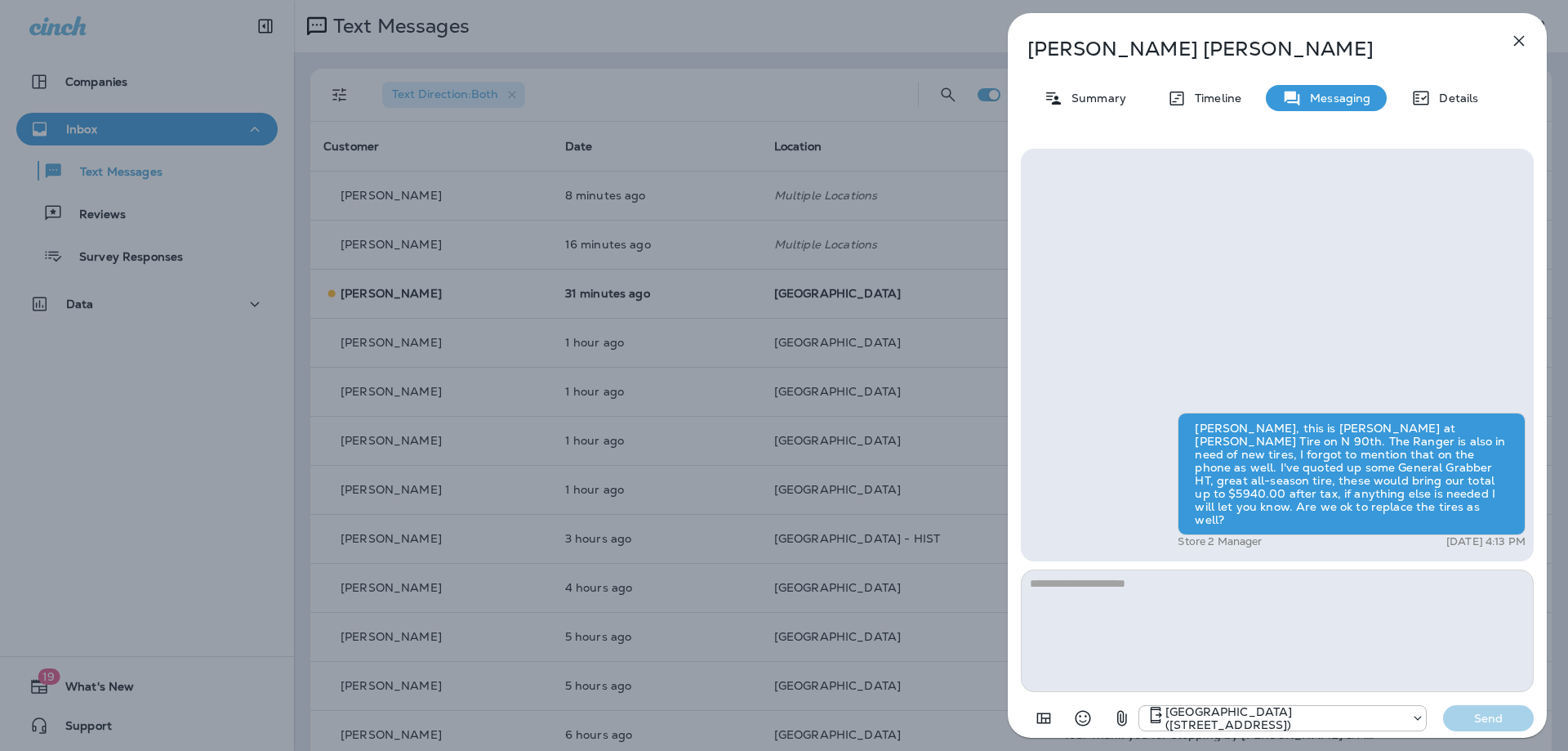
click at [1515, 37] on icon "button" at bounding box center [1519, 41] width 11 height 11
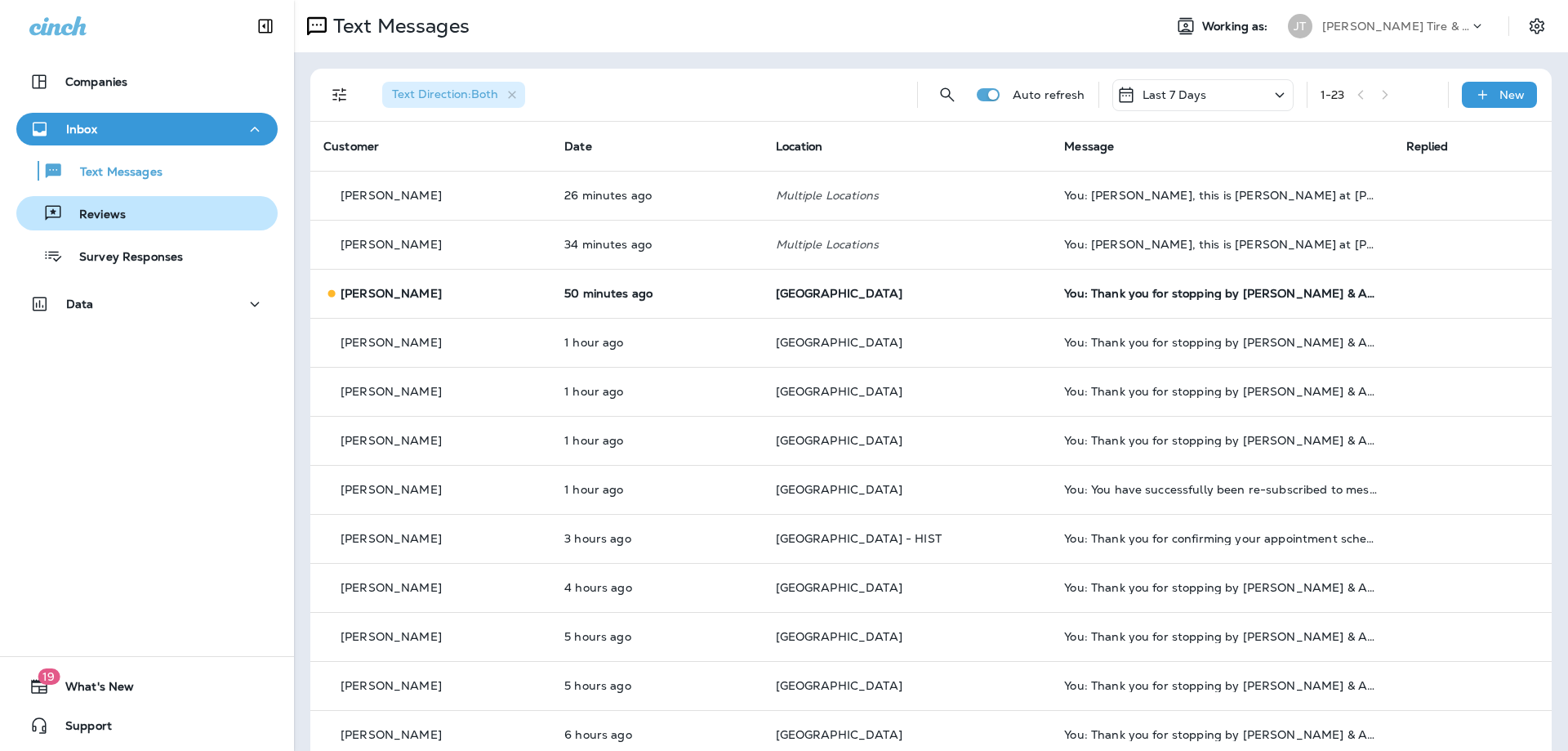
click at [219, 215] on div "Reviews" at bounding box center [147, 213] width 248 height 24
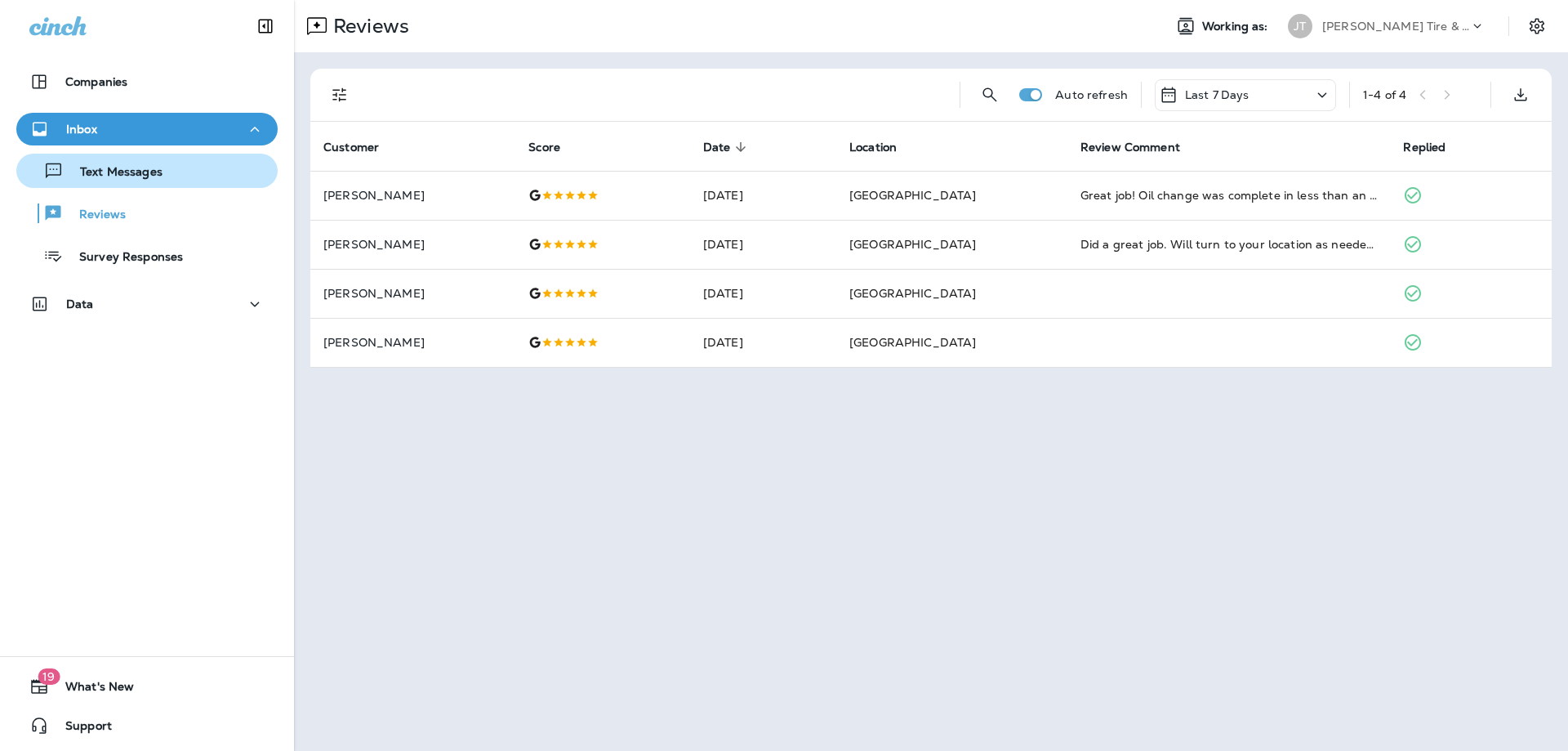
click at [189, 170] on div "Text Messages" at bounding box center [147, 170] width 248 height 24
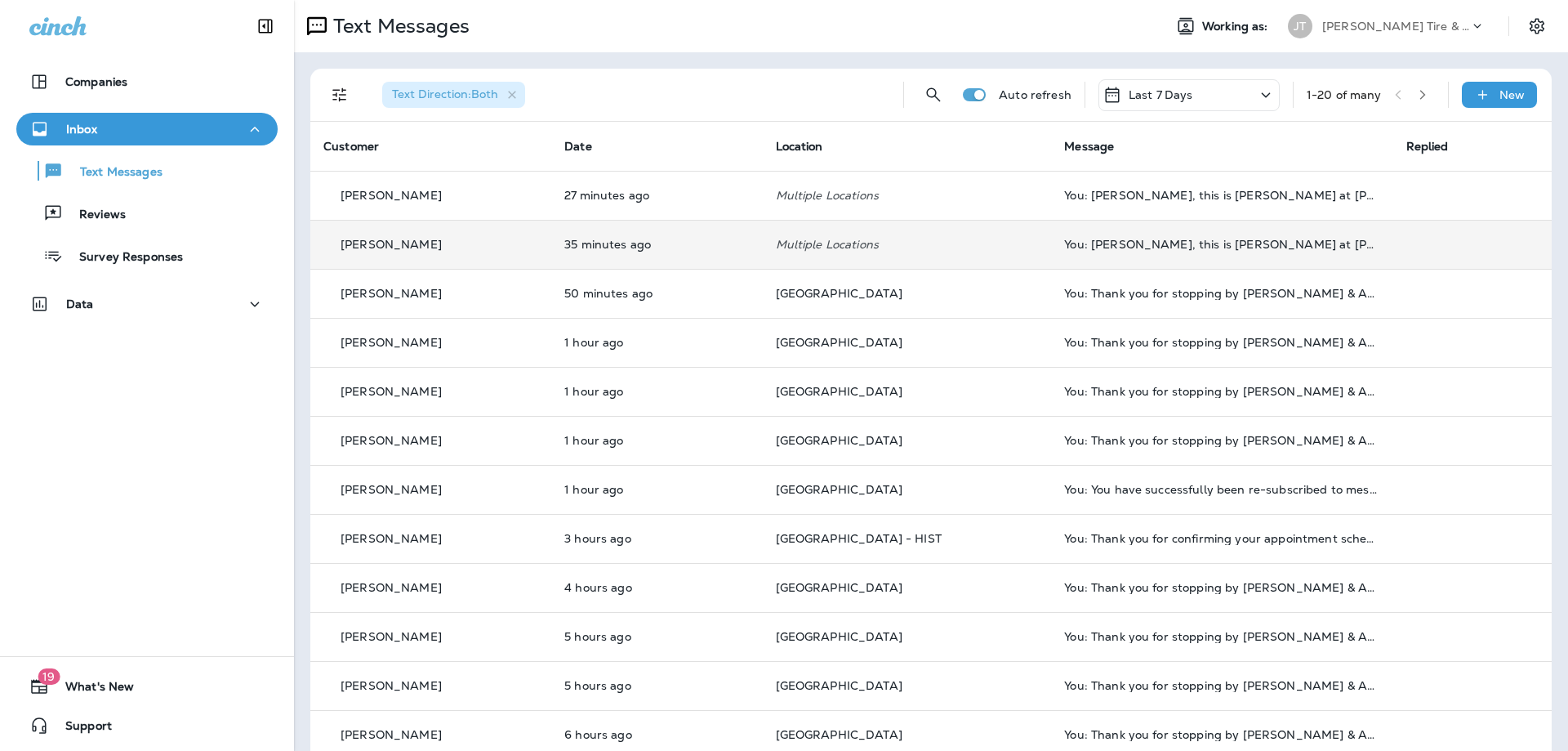
click at [716, 248] on p "35 minutes ago" at bounding box center [657, 243] width 185 height 13
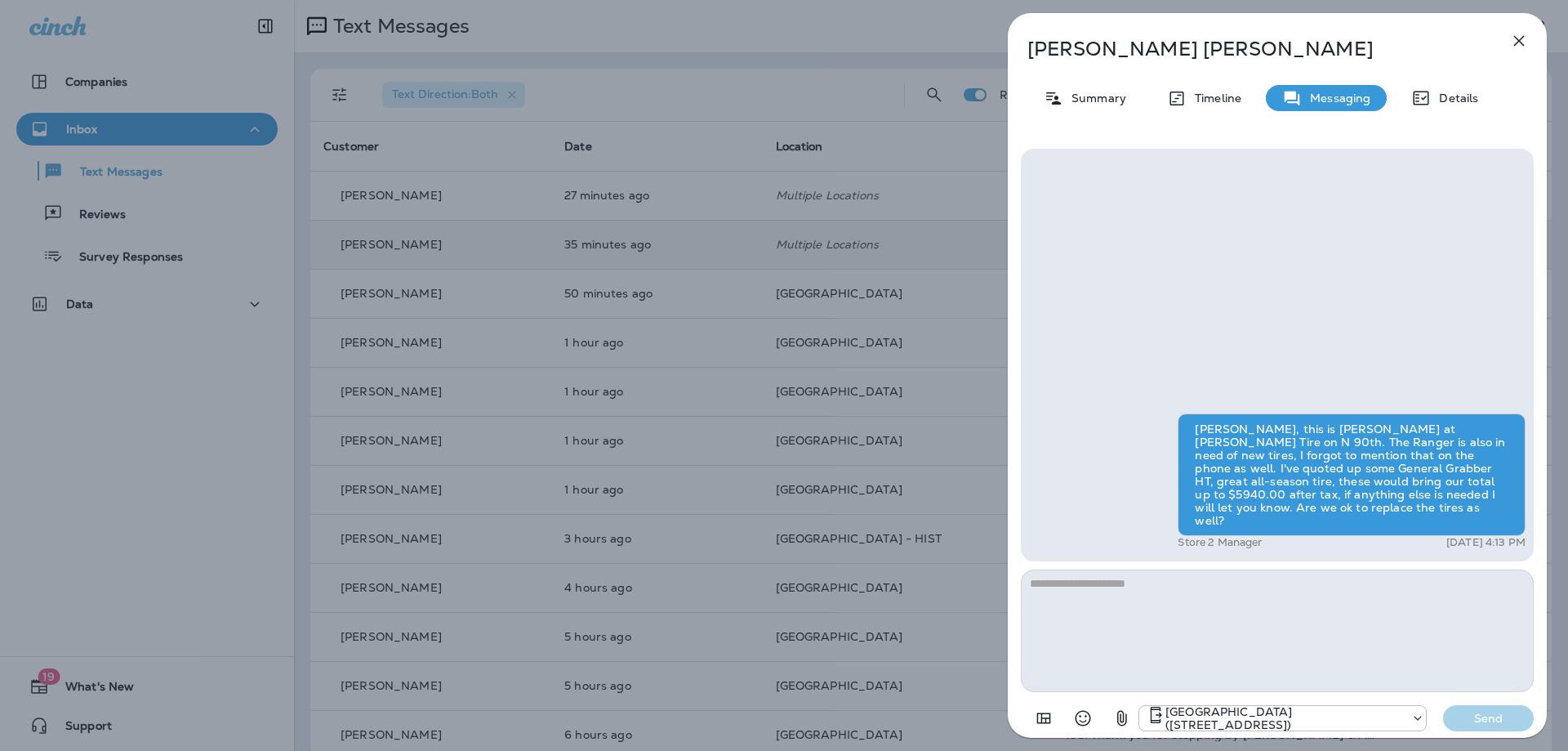
click at [1522, 46] on icon "button" at bounding box center [1519, 41] width 19 height 19
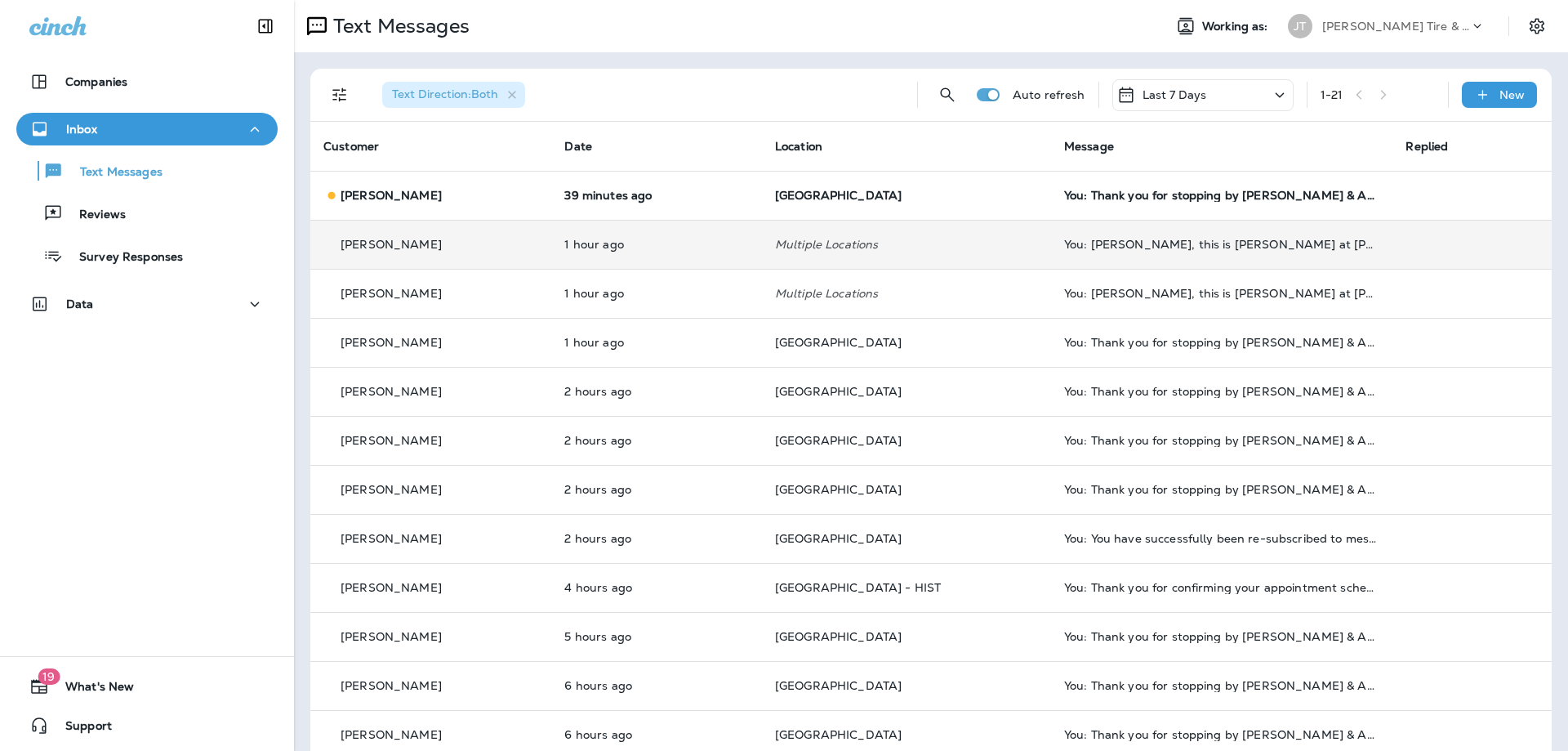
click at [506, 252] on td "[PERSON_NAME]" at bounding box center [431, 244] width 241 height 49
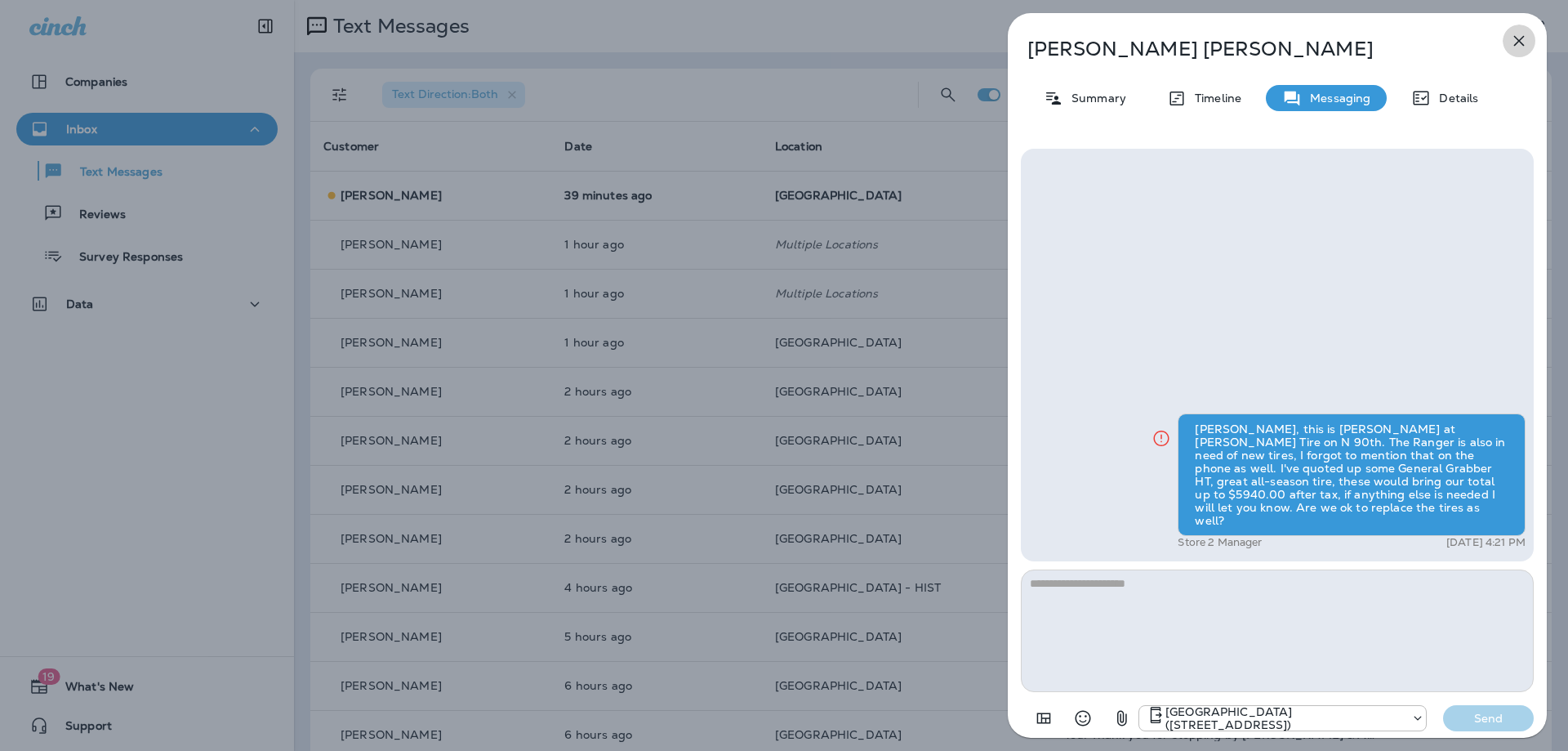
click at [1523, 41] on icon "button" at bounding box center [1519, 41] width 19 height 19
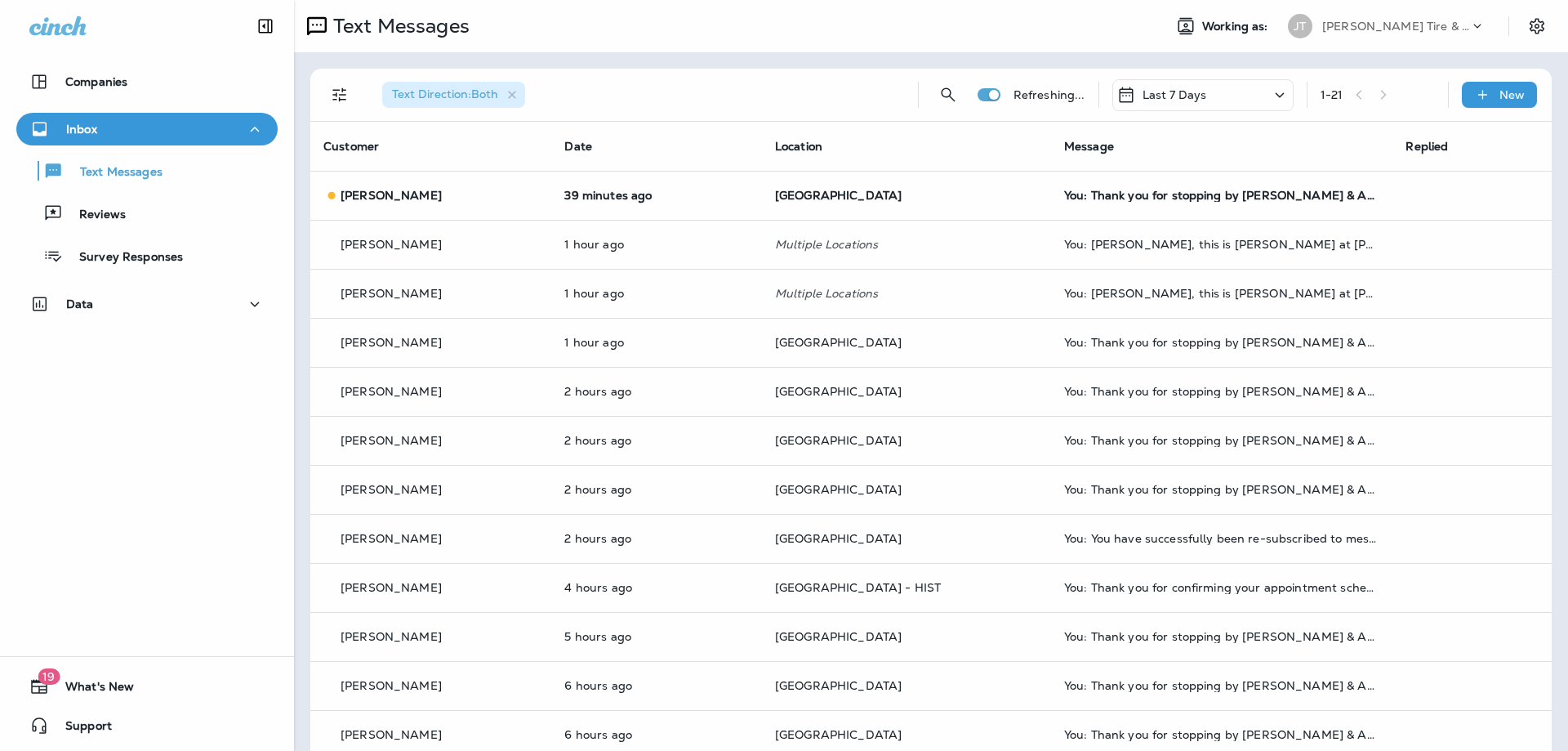
click at [499, 296] on div at bounding box center [784, 376] width 1568 height 751
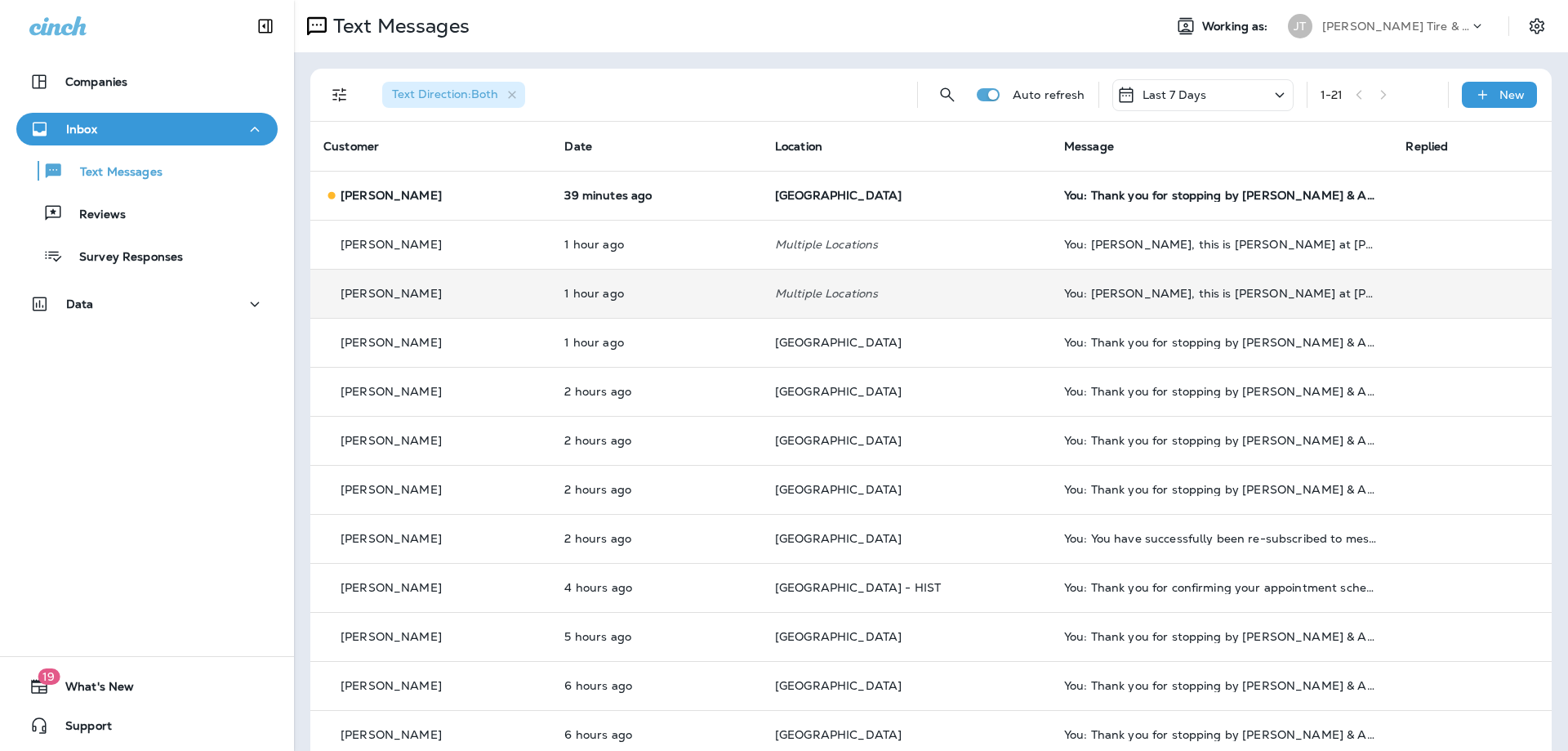
click at [505, 297] on div "[PERSON_NAME]" at bounding box center [431, 294] width 215 height 18
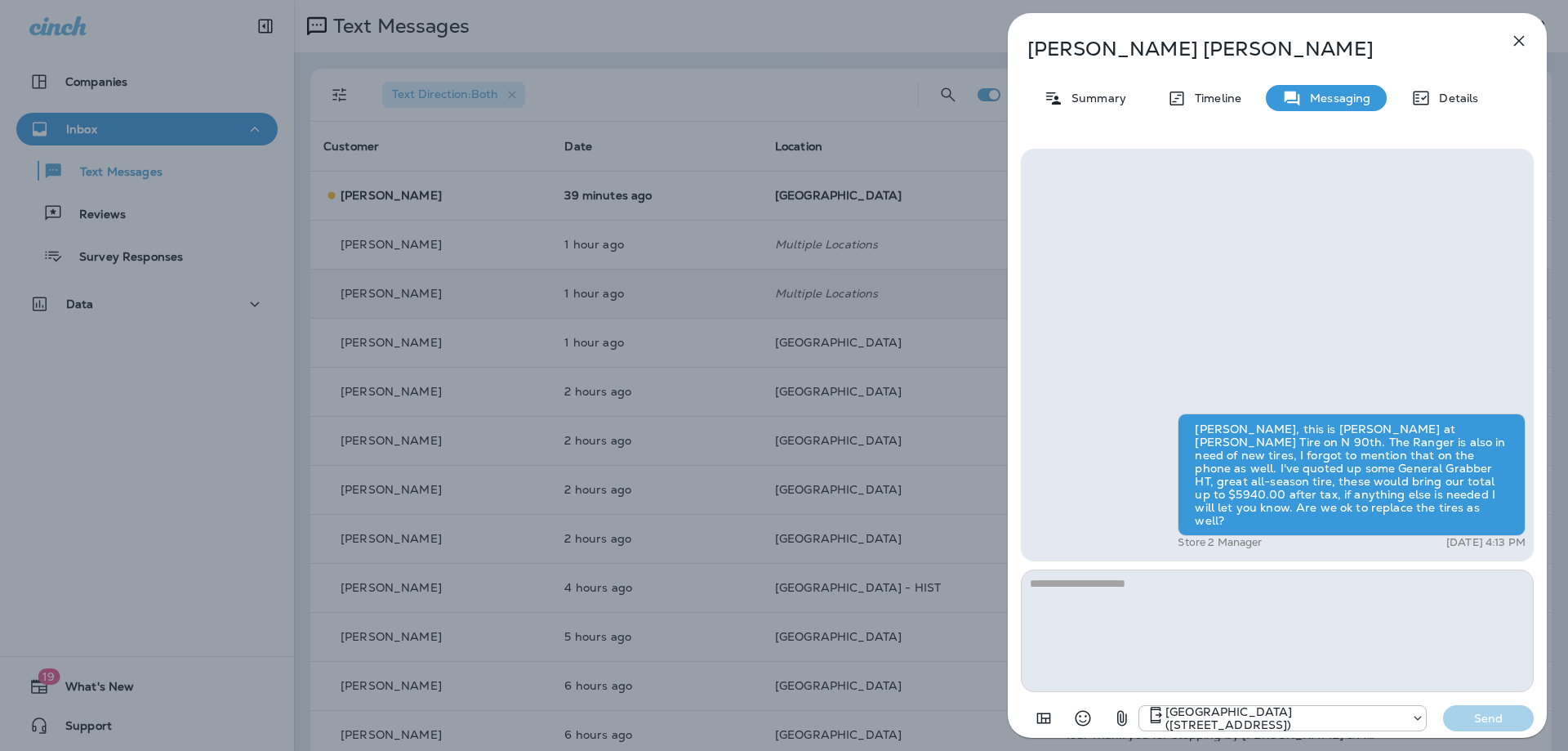
click at [1527, 39] on icon "button" at bounding box center [1519, 41] width 19 height 19
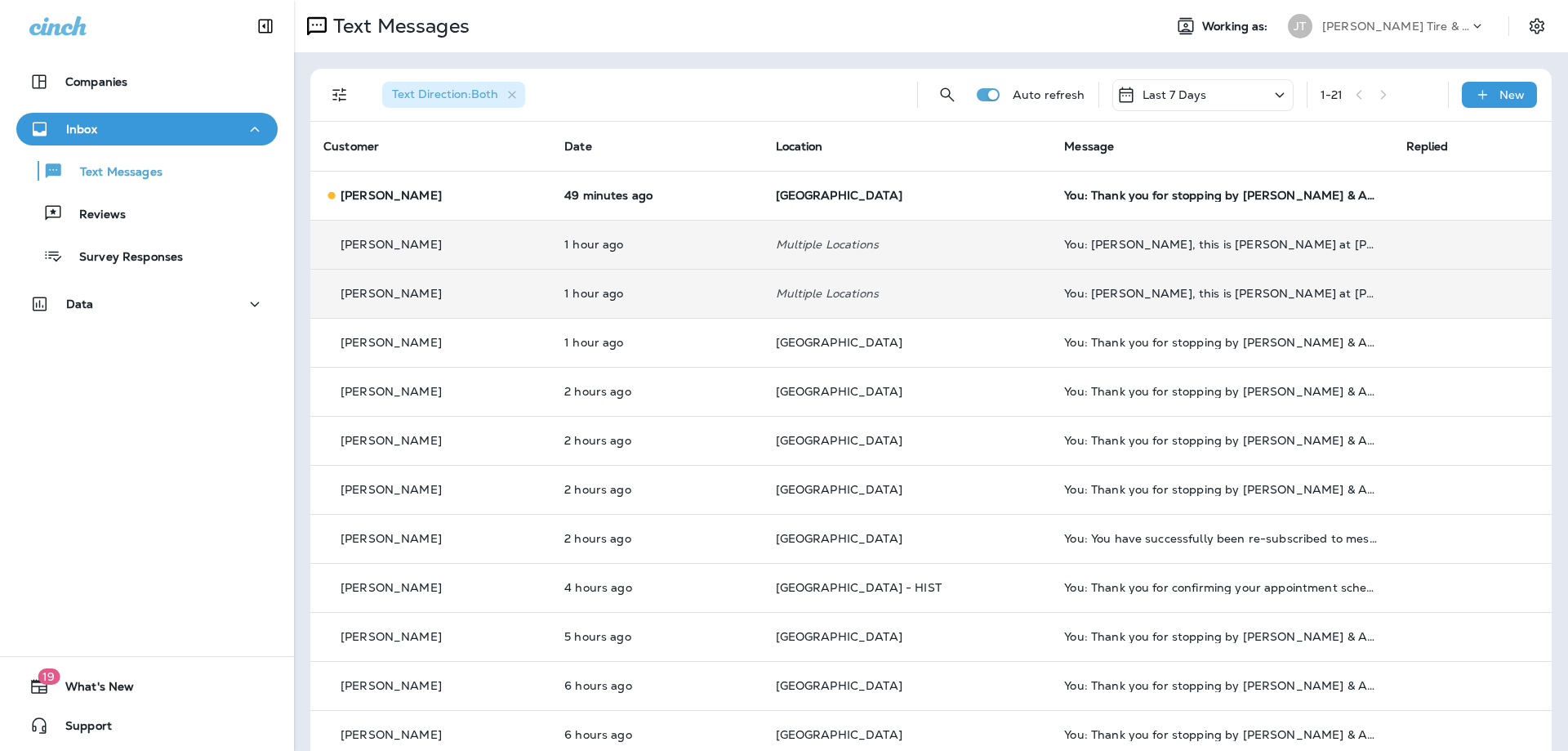
click at [466, 249] on div "[PERSON_NAME]" at bounding box center [431, 245] width 215 height 18
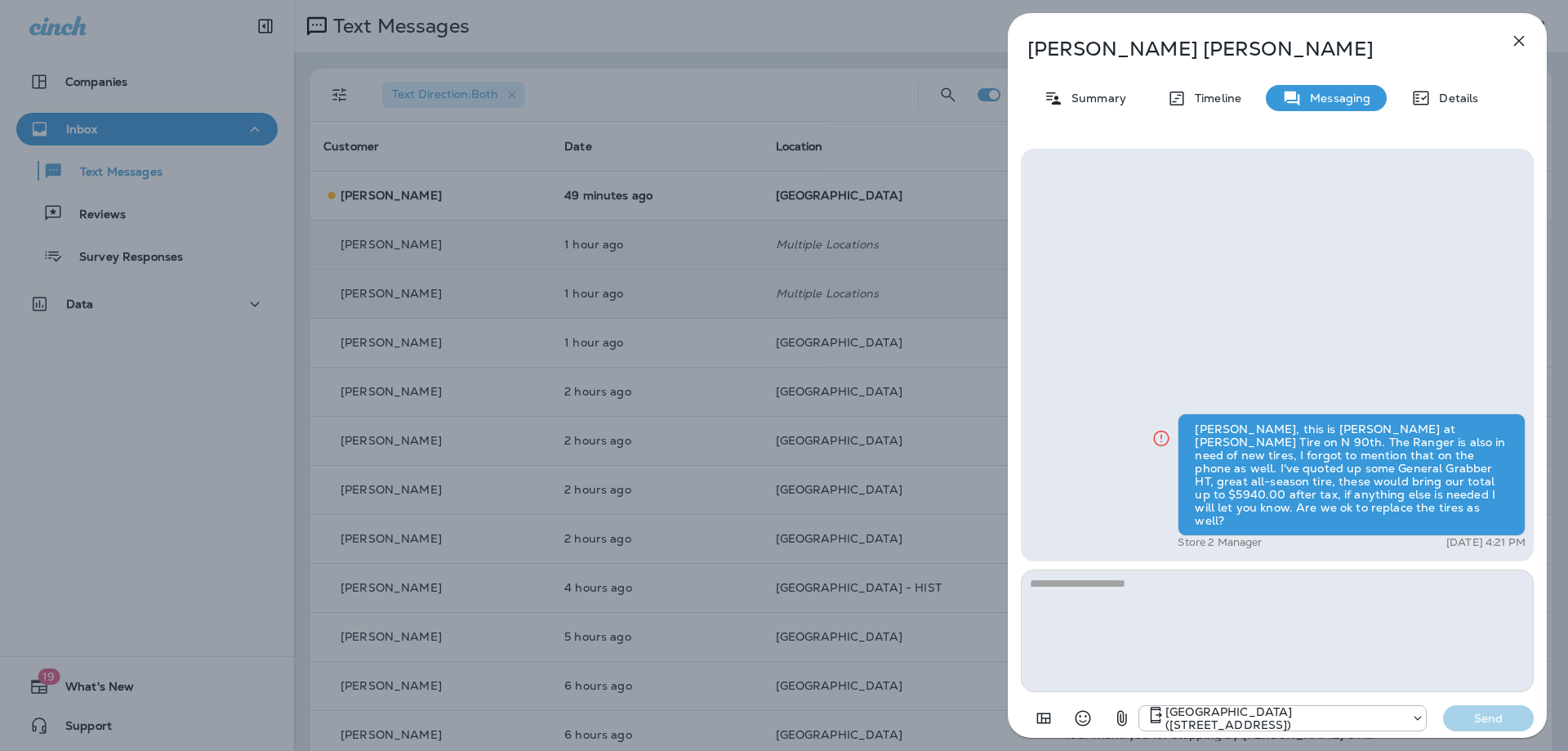
click at [1517, 42] on icon "button" at bounding box center [1519, 41] width 11 height 11
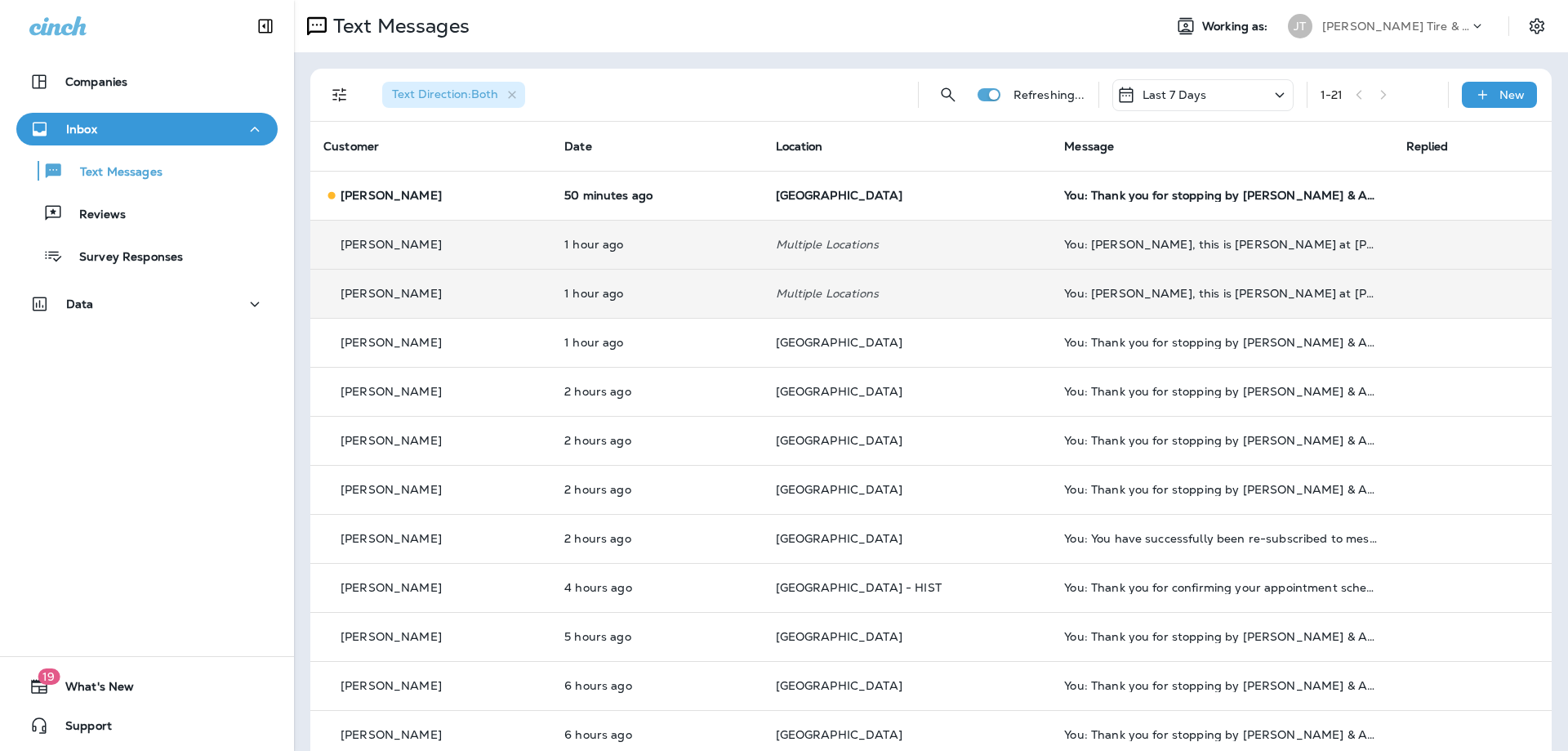
click at [481, 298] on div "[PERSON_NAME]" at bounding box center [431, 294] width 215 height 18
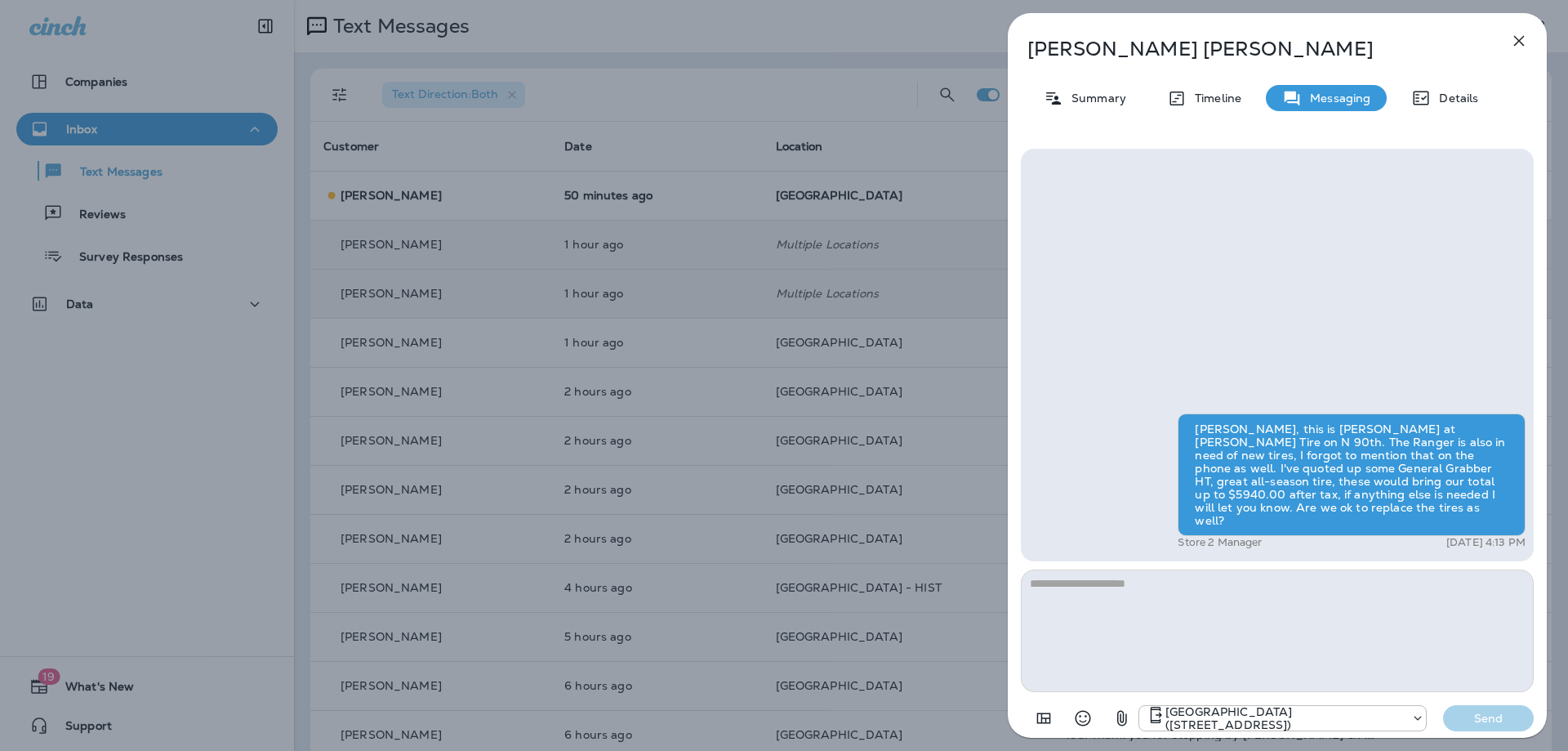
click at [1516, 43] on icon "button" at bounding box center [1519, 41] width 19 height 19
